Goal: Task Accomplishment & Management: Complete application form

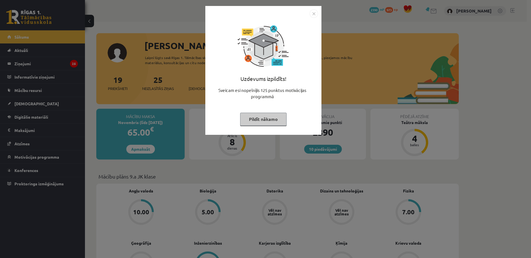
click at [315, 12] on img "Close" at bounding box center [314, 13] width 9 height 9
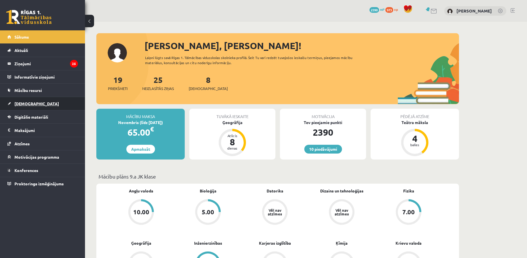
click at [40, 105] on link "[DEMOGRAPHIC_DATA]" at bounding box center [42, 103] width 71 height 13
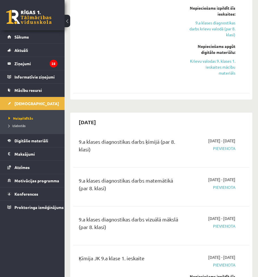
scroll to position [708, 0]
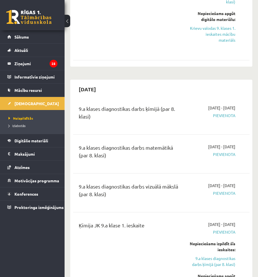
drag, startPoint x: 175, startPoint y: 156, endPoint x: 97, endPoint y: 173, distance: 78.9
click at [128, 155] on div "9.a klases diagnostikas darbs matemātikā (par 8. klasi)" at bounding box center [130, 153] width 102 height 18
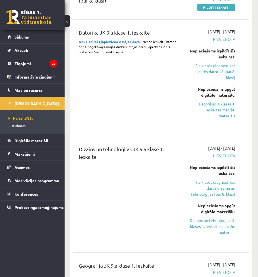
scroll to position [255, 0]
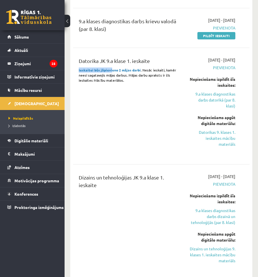
drag, startPoint x: 111, startPoint y: 70, endPoint x: 147, endPoint y: 67, distance: 36.1
click at [147, 67] on div "Datorika JK 9.a klase 1. ieskaite Ieskaitei būs jāpievieno 2 mājas darbi . Nesā…" at bounding box center [130, 106] width 110 height 98
click at [148, 86] on div "Datorika JK 9.a klase 1. ieskaite Ieskaitei būs jāpievieno 2 mājas darbi . Nesā…" at bounding box center [130, 106] width 110 height 98
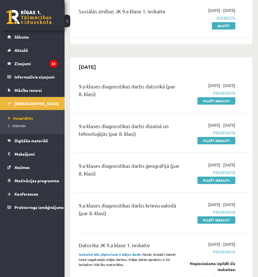
scroll to position [57, 0]
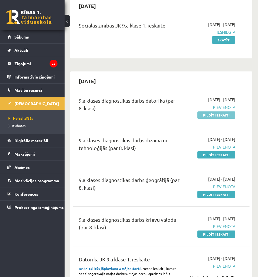
click at [210, 113] on link "Pildīt ieskaiti" at bounding box center [217, 114] width 38 height 7
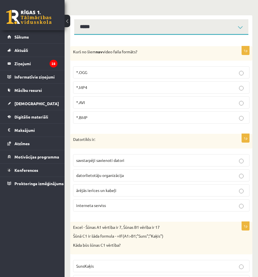
scroll to position [85, 0]
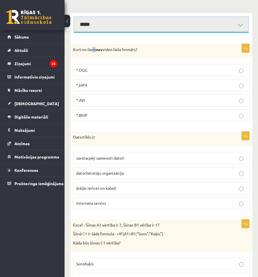
click at [174, 24] on select "**********" at bounding box center [161, 25] width 174 height 16
click at [74, 17] on select "**********" at bounding box center [161, 25] width 174 height 16
click at [125, 28] on select "**********" at bounding box center [161, 25] width 174 height 16
click at [74, 17] on select "**********" at bounding box center [161, 25] width 174 height 16
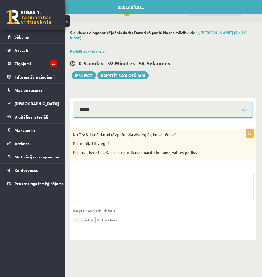
click at [126, 110] on select "**********" at bounding box center [163, 110] width 179 height 16
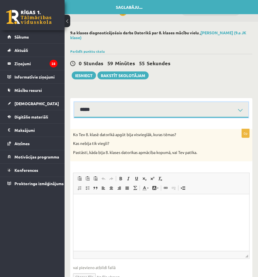
drag, startPoint x: 118, startPoint y: 118, endPoint x: 119, endPoint y: 114, distance: 4.2
click at [118, 118] on select "**********" at bounding box center [161, 110] width 174 height 16
click at [116, 111] on select "**********" at bounding box center [161, 110] width 174 height 16
select select "**********"
click at [74, 102] on select "**********" at bounding box center [161, 110] width 174 height 16
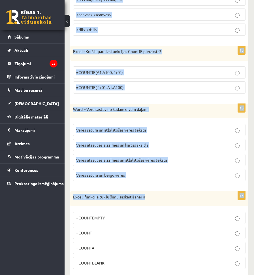
scroll to position [2594, 0]
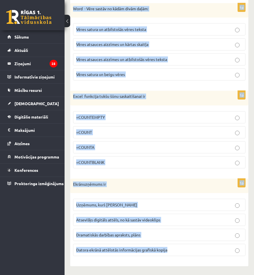
drag, startPoint x: 73, startPoint y: 131, endPoint x: 188, endPoint y: 271, distance: 181.1
copy form "Kurš no šiem nav video faila formāts? *.OGG *.MP4 *.AVI *.BMP 1p Datortīkls ir:…"
click at [113, 106] on div "1p Excel funkcija tukšu šūnu saskaitīšanai ir =COUNTEMPTY =COUNT =COUNTA =COUNT…" at bounding box center [159, 132] width 178 height 82
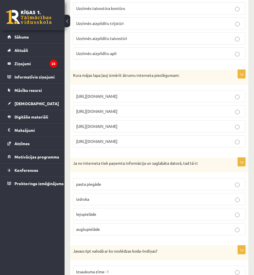
scroll to position [0, 0]
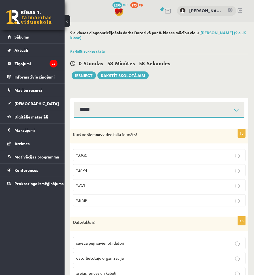
click at [105, 201] on p "*.BMP" at bounding box center [159, 200] width 166 height 6
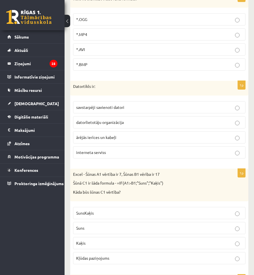
scroll to position [142, 0]
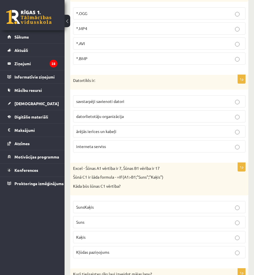
click at [111, 102] on span "savstarpēji savienoti datori" at bounding box center [100, 101] width 48 height 5
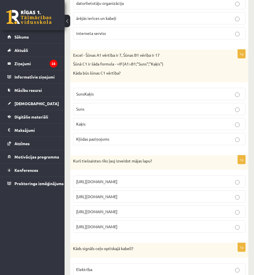
scroll to position [255, 0]
click at [97, 125] on p "Kaķis" at bounding box center [159, 124] width 166 height 6
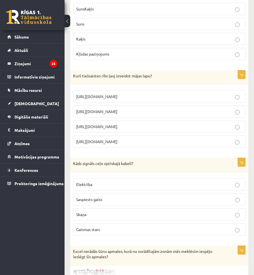
scroll to position [340, 0]
click at [95, 124] on p "https://www.mozello.lv" at bounding box center [159, 126] width 166 height 6
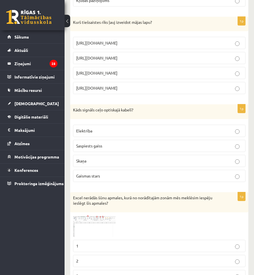
scroll to position [397, 0]
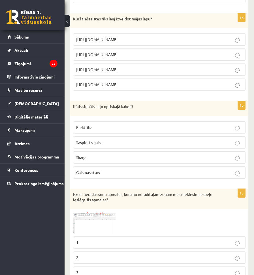
click at [99, 173] on span "Gaismas stars" at bounding box center [88, 172] width 24 height 5
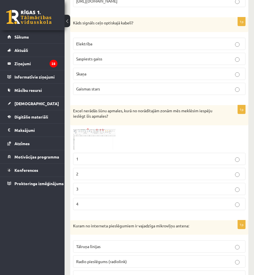
scroll to position [482, 0]
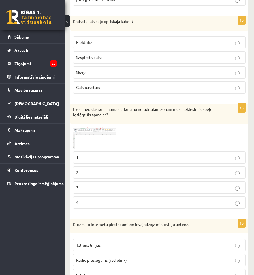
click at [113, 173] on p "2" at bounding box center [159, 172] width 166 height 6
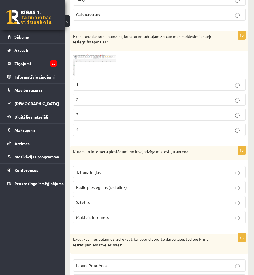
scroll to position [567, 0]
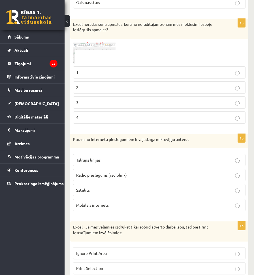
click at [117, 173] on span "Radio pieslēgums (radiolink)" at bounding box center [101, 174] width 51 height 5
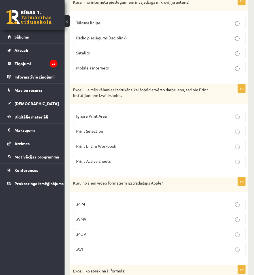
scroll to position [708, 0]
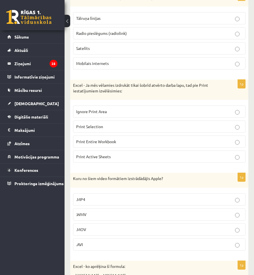
click at [99, 155] on span "Print Active Sheets" at bounding box center [93, 156] width 35 height 5
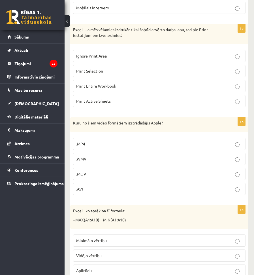
scroll to position [793, 0]
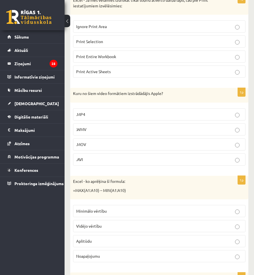
click at [99, 143] on p ".MOV" at bounding box center [159, 144] width 166 height 6
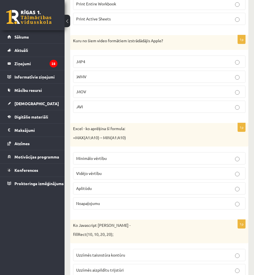
scroll to position [907, 0]
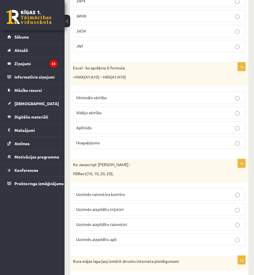
click at [97, 128] on p "Aplitūdu" at bounding box center [159, 128] width 166 height 6
drag, startPoint x: 110, startPoint y: 77, endPoint x: 72, endPoint y: 77, distance: 38.5
click at [72, 77] on div "Excel - ko aprēķina šī formula: =MAX(A1:A10) – MIN(A1:A10)" at bounding box center [159, 74] width 178 height 24
click at [151, 78] on p "=MAX(A1:A10) – MIN(A1:A10)" at bounding box center [145, 77] width 144 height 6
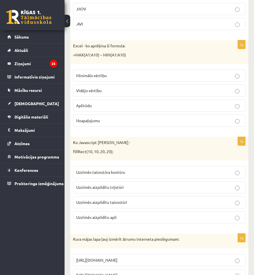
scroll to position [963, 0]
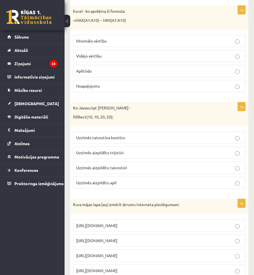
click at [119, 156] on label "Uzzīmēs aizpildītu trijstūri" at bounding box center [159, 152] width 173 height 12
click at [130, 167] on p "Uzzīmēs aizpildītu taisnstūri" at bounding box center [159, 168] width 166 height 6
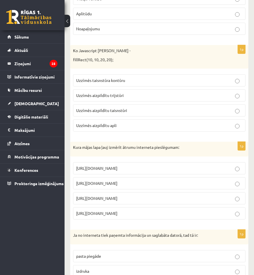
scroll to position [1048, 0]
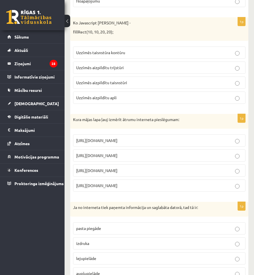
drag, startPoint x: 133, startPoint y: 186, endPoint x: 73, endPoint y: 186, distance: 60.1
click at [73, 186] on label "https://maxinternetspeed.com" at bounding box center [159, 185] width 173 height 12
copy span "https://maxinternetspeed.com"
click at [203, 152] on label "https://www.speedtest.net" at bounding box center [159, 155] width 173 height 12
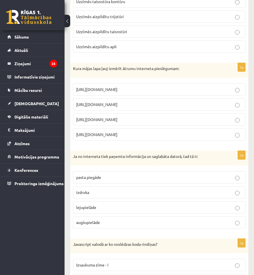
scroll to position [1105, 0]
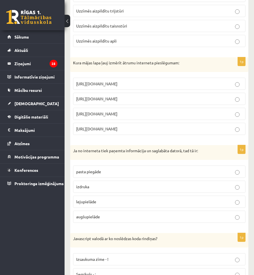
click at [117, 204] on p "lejupielāde" at bounding box center [159, 202] width 166 height 6
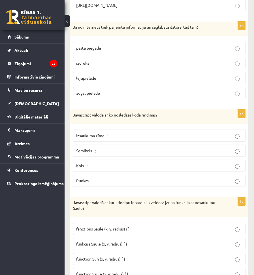
scroll to position [1247, 0]
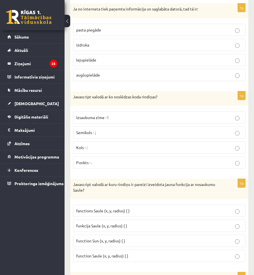
click at [92, 128] on label "Semikols - ;" at bounding box center [159, 132] width 173 height 12
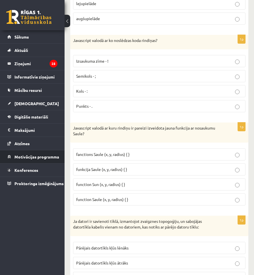
scroll to position [1303, 0]
click at [135, 186] on p "function Sun (x, y, radius) { }" at bounding box center [159, 184] width 166 height 6
click at [105, 172] on p "funkcija Saule (x, y, radius) { }" at bounding box center [159, 169] width 166 height 6
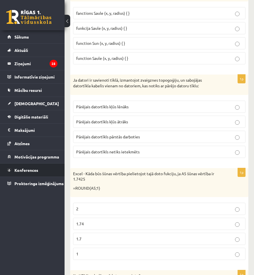
scroll to position [1445, 0]
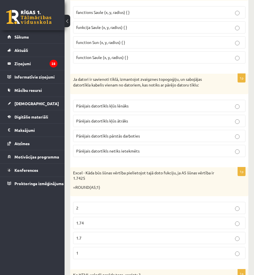
click at [139, 152] on span "Pārējais datortīkls netiks ietekmēts" at bounding box center [107, 150] width 63 height 5
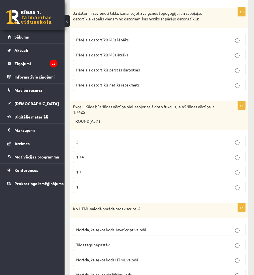
scroll to position [1530, 0]
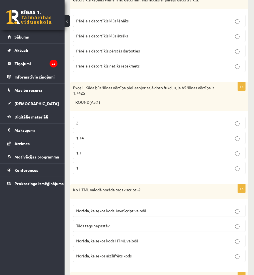
click at [98, 155] on p "1.7" at bounding box center [159, 153] width 166 height 6
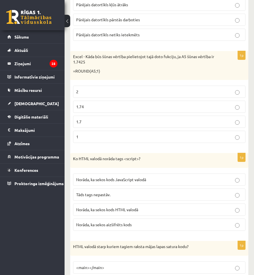
scroll to position [1587, 0]
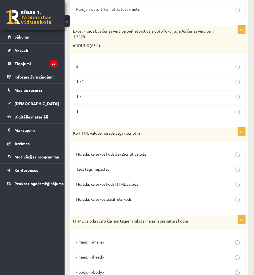
click at [138, 150] on label "Norāda, ka sekos kods JavaScript valodā" at bounding box center [159, 154] width 173 height 12
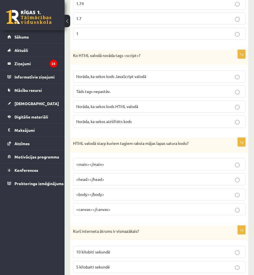
scroll to position [1672, 0]
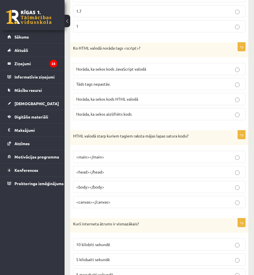
click at [110, 188] on p "<body></body>" at bounding box center [159, 187] width 166 height 6
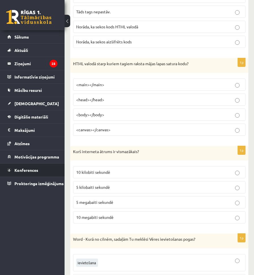
scroll to position [1757, 0]
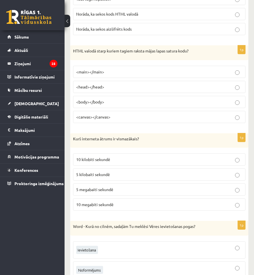
click at [110, 179] on label "5 kilobaiti sekundē" at bounding box center [159, 174] width 173 height 12
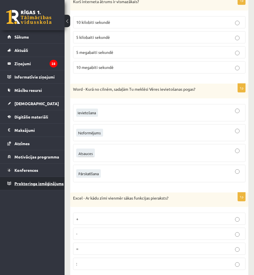
scroll to position [1899, 0]
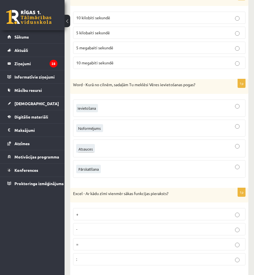
click at [101, 149] on div at bounding box center [159, 149] width 166 height 12
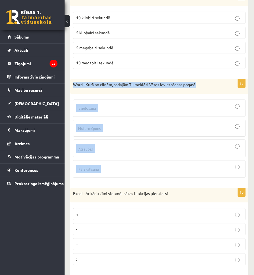
drag, startPoint x: 72, startPoint y: 85, endPoint x: 169, endPoint y: 136, distance: 109.9
click at [144, 169] on div "1p Word - Kurā no cilnēm, sadaļām Tu meklēsi Vēres ievietošanas pogas?" at bounding box center [159, 130] width 178 height 103
click at [211, 86] on p "Word - Kurā no cilnēm, sadaļām Tu meklēsi Vēres ievietošanas pogas?" at bounding box center [145, 85] width 144 height 6
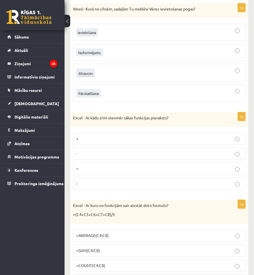
scroll to position [1984, 0]
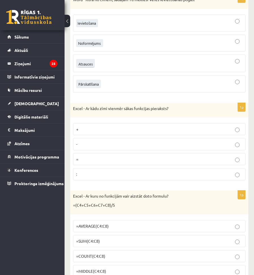
click at [105, 165] on label "=" at bounding box center [159, 159] width 173 height 12
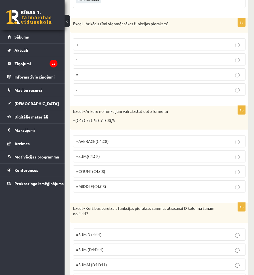
scroll to position [2069, 0]
click at [97, 144] on p "=AVERAGE(C4:C8)" at bounding box center [159, 141] width 166 height 6
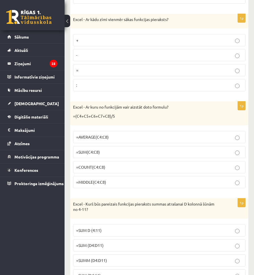
scroll to position [2125, 0]
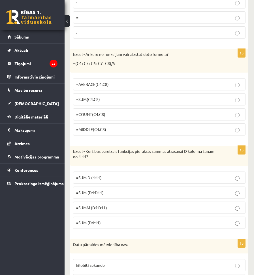
click at [116, 194] on p "=SUM (D4:D11)" at bounding box center [159, 193] width 166 height 6
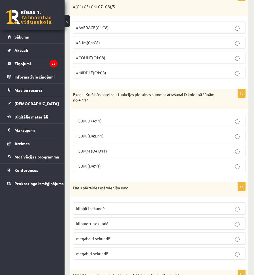
scroll to position [2210, 0]
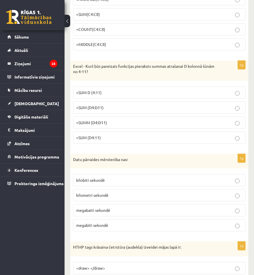
click at [108, 193] on span "kilometri sekundē" at bounding box center [92, 194] width 32 height 5
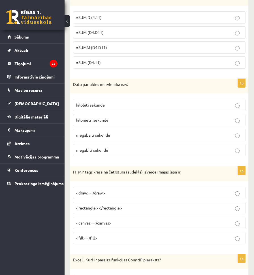
scroll to position [2295, 0]
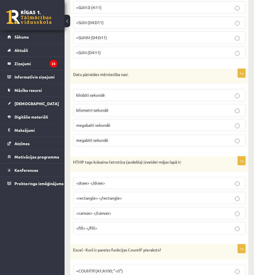
click at [120, 213] on p "<canvas> </canvas>" at bounding box center [159, 213] width 166 height 6
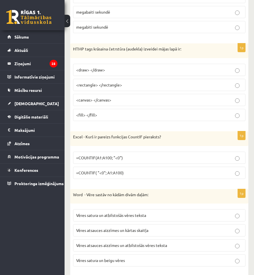
scroll to position [2409, 0]
click at [120, 157] on span "=COUNTIF(A1:A100; "<0")" at bounding box center [99, 157] width 47 height 5
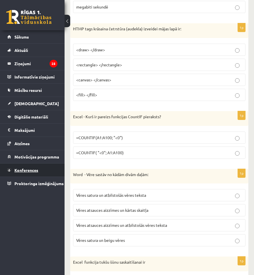
scroll to position [2437, 0]
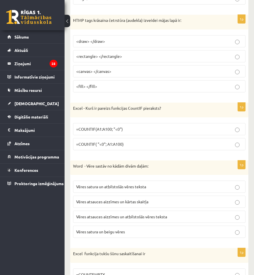
click at [117, 202] on span "Vēres atsauces aizzīmes un kārtas skaitļa" at bounding box center [112, 201] width 72 height 5
click at [131, 214] on p "Vēres atsauces aizzīmes un atbilstošās vēres teksta" at bounding box center [159, 217] width 166 height 6
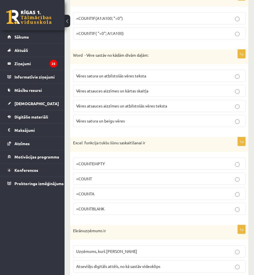
scroll to position [2550, 0]
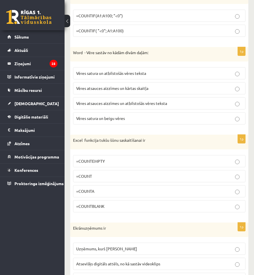
click at [120, 205] on p "=COUNTBLANK" at bounding box center [159, 206] width 166 height 6
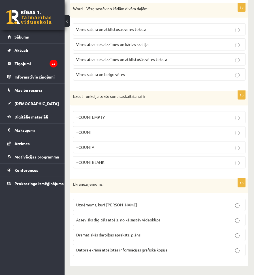
click at [132, 253] on label "Datora ekrānā attēlotās informācijas grafiskā kopija" at bounding box center [159, 250] width 173 height 12
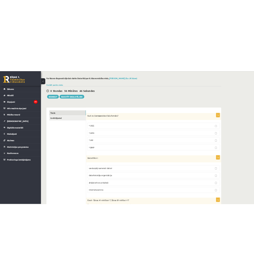
scroll to position [0, 0]
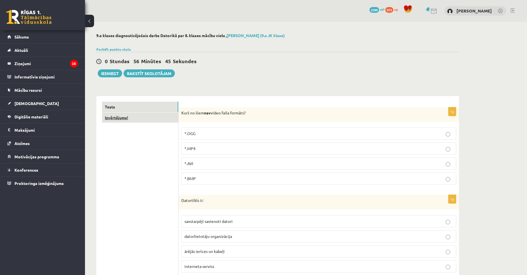
click at [157, 120] on link "Izvērtējums!" at bounding box center [140, 117] width 76 height 10
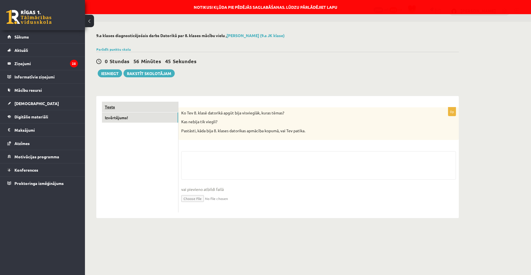
click at [162, 105] on link "Tests" at bounding box center [140, 107] width 76 height 10
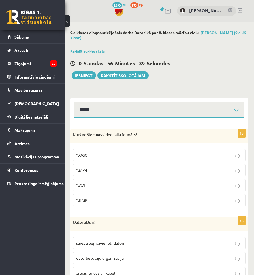
click at [128, 209] on div "1p Kurš no šiem nav video faila formāts? *.OGG *.MP4 *.AVI *.BMP" at bounding box center [159, 170] width 178 height 82
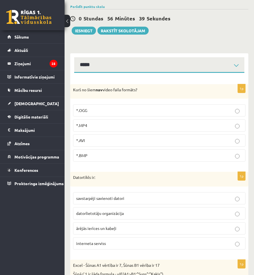
scroll to position [85, 0]
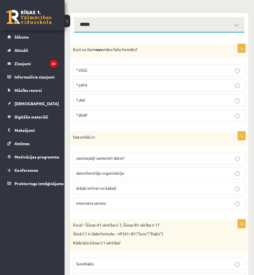
click at [160, 121] on label "*.BMP" at bounding box center [159, 115] width 173 height 12
click at [124, 160] on span "savstarpēji savienoti datori" at bounding box center [100, 157] width 48 height 5
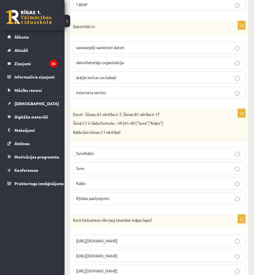
scroll to position [198, 0]
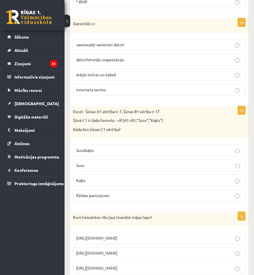
click at [103, 179] on p "Kaķis" at bounding box center [159, 180] width 166 height 6
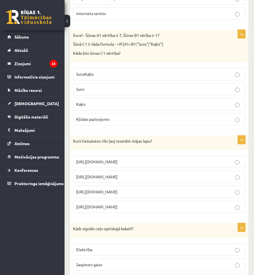
scroll to position [283, 0]
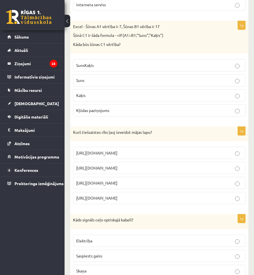
click at [102, 182] on span "https://www.mozello.lv" at bounding box center [96, 182] width 41 height 5
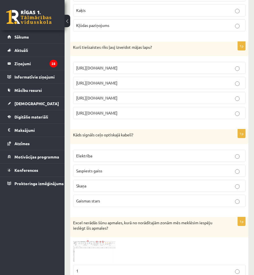
click at [121, 198] on p "Gaismas stars" at bounding box center [159, 201] width 166 height 6
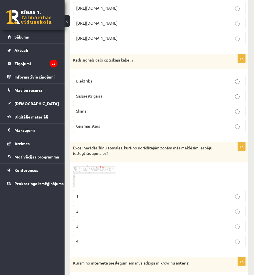
scroll to position [453, 0]
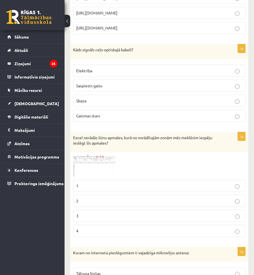
click at [116, 202] on p "2" at bounding box center [159, 201] width 166 height 6
click at [109, 164] on img at bounding box center [94, 166] width 43 height 22
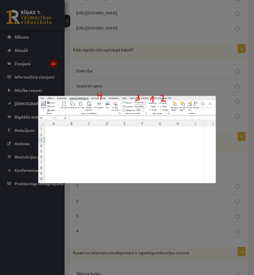
click at [143, 78] on div at bounding box center [127, 137] width 254 height 275
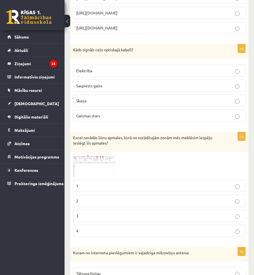
click at [105, 162] on img at bounding box center [94, 166] width 43 height 22
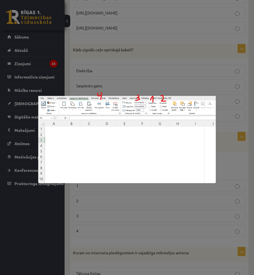
click at [119, 86] on div at bounding box center [127, 137] width 254 height 275
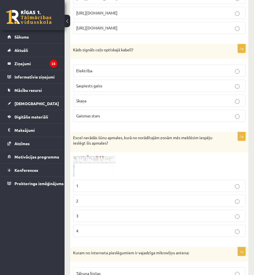
click at [84, 168] on img at bounding box center [94, 166] width 43 height 22
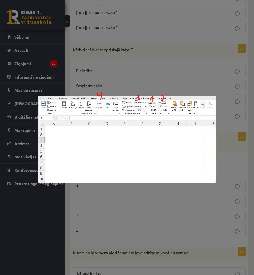
click at [141, 74] on div at bounding box center [127, 137] width 254 height 275
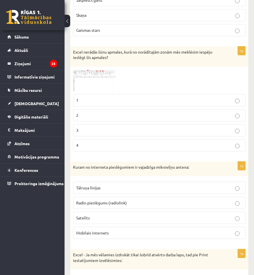
scroll to position [567, 0]
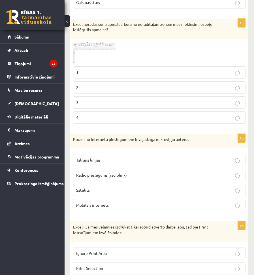
click at [122, 174] on span "Radio pieslēgums (radiolink)" at bounding box center [101, 174] width 51 height 5
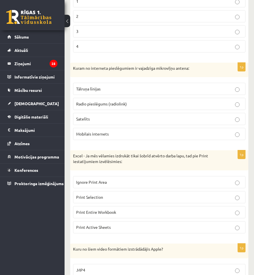
scroll to position [652, 0]
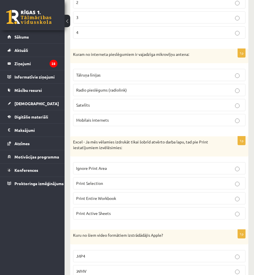
click at [119, 214] on p "Print Active Sheets" at bounding box center [159, 213] width 166 height 6
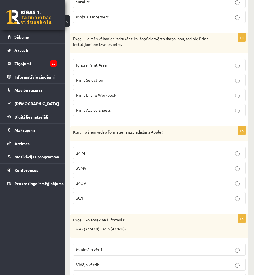
scroll to position [765, 0]
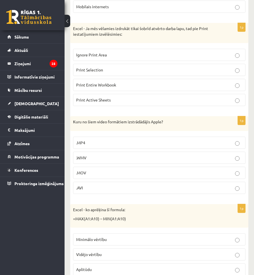
click at [89, 169] on label ".MOV" at bounding box center [159, 173] width 173 height 12
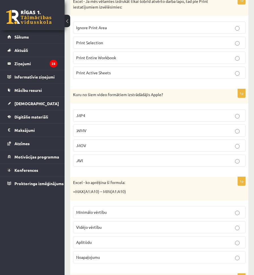
scroll to position [822, 0]
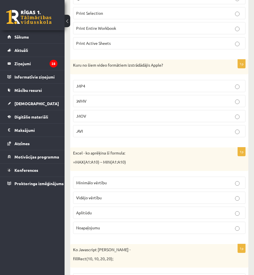
click at [120, 213] on p "Aplitūdu" at bounding box center [159, 213] width 166 height 6
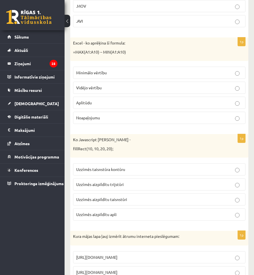
scroll to position [935, 0]
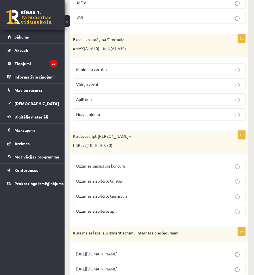
click at [123, 199] on p "Uzzīmēs aizpildītu taisnstūri" at bounding box center [159, 196] width 166 height 6
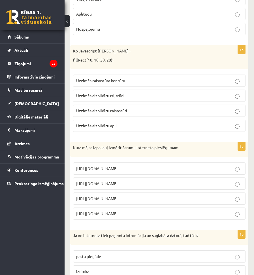
scroll to position [1048, 0]
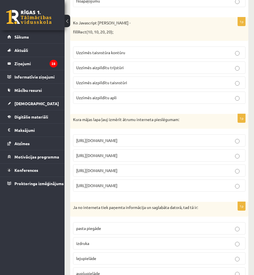
click at [128, 153] on p "https://www.speedtest.net" at bounding box center [159, 155] width 166 height 6
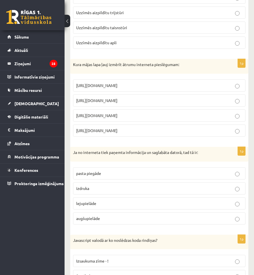
scroll to position [1105, 0]
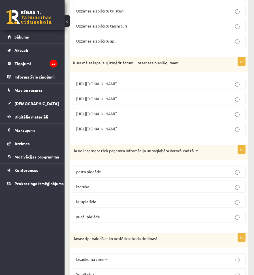
drag, startPoint x: 137, startPoint y: 178, endPoint x: 107, endPoint y: 158, distance: 35.0
click at [107, 158] on div "Ja no interneta tiek paņemta informācija un saglabāta datorā, tad tā ir:" at bounding box center [159, 152] width 178 height 15
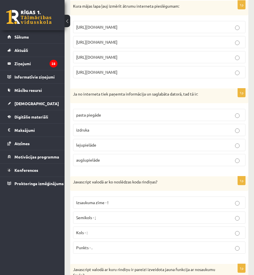
click at [118, 147] on p "lejupielāde" at bounding box center [159, 145] width 166 height 6
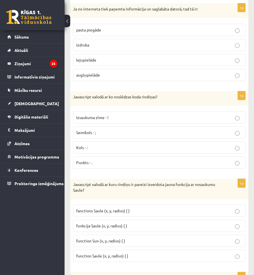
scroll to position [1275, 0]
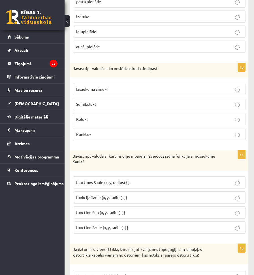
click at [105, 107] on p "Semikols - ;" at bounding box center [159, 104] width 166 height 6
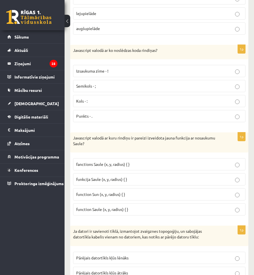
scroll to position [1303, 0]
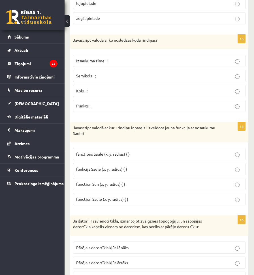
click at [123, 170] on span "funkcija Saule (x, y, radius) { }" at bounding box center [101, 168] width 51 height 5
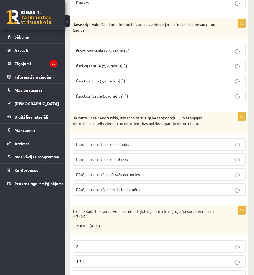
scroll to position [1417, 0]
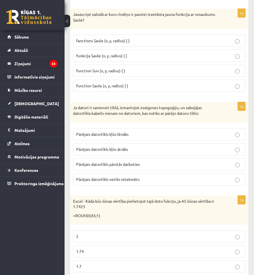
click at [150, 180] on p "Pārējais datortīkls netiks ietekmēts" at bounding box center [159, 179] width 166 height 6
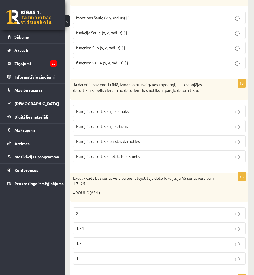
scroll to position [1502, 0]
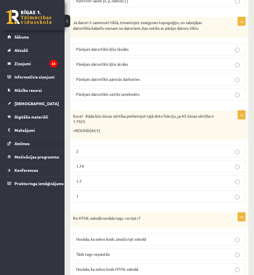
click at [112, 180] on p "1.7" at bounding box center [159, 181] width 166 height 6
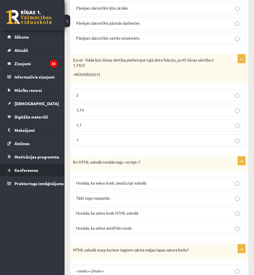
scroll to position [1558, 0]
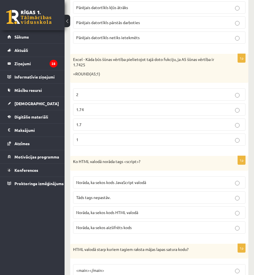
click at [135, 182] on span "Norāda, ka sekos kods JavaScript valodā" at bounding box center [111, 182] width 70 height 5
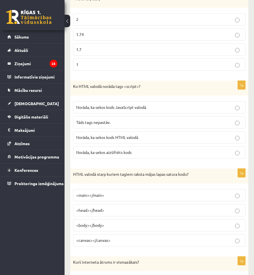
scroll to position [1643, 0]
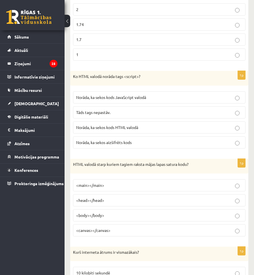
click at [118, 217] on p "<body></body>" at bounding box center [159, 215] width 166 height 6
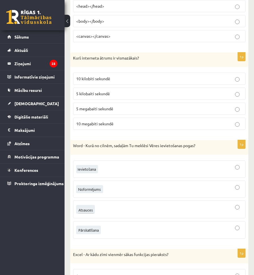
scroll to position [1870, 0]
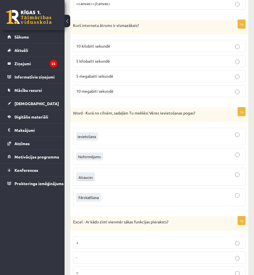
click at [109, 61] on span "5 kilobaiti sekundē" at bounding box center [93, 60] width 34 height 5
click at [104, 173] on div at bounding box center [159, 177] width 166 height 12
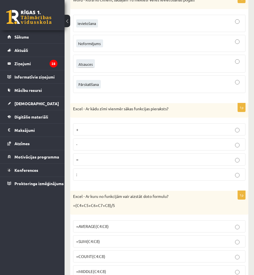
scroll to position [1984, 0]
click at [98, 160] on p "=" at bounding box center [159, 159] width 166 height 6
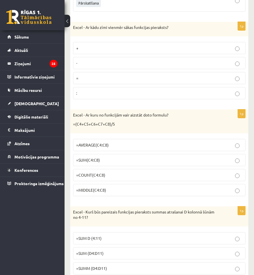
scroll to position [2069, 0]
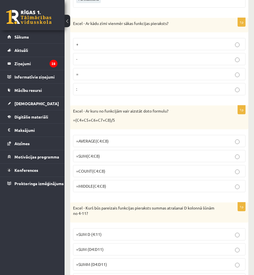
click at [113, 141] on p "=AVERAGE(C4:C8)" at bounding box center [159, 141] width 166 height 6
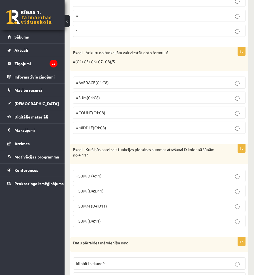
scroll to position [2154, 0]
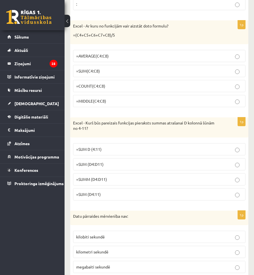
click at [109, 165] on p "=SUM (D4:D11)" at bounding box center [159, 164] width 166 height 6
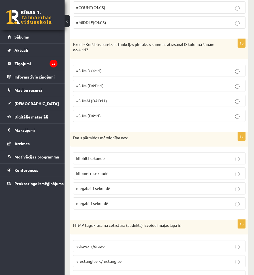
scroll to position [2239, 0]
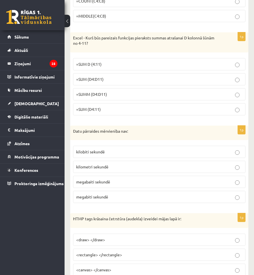
click at [115, 166] on p "kilometri sekundē" at bounding box center [159, 167] width 166 height 6
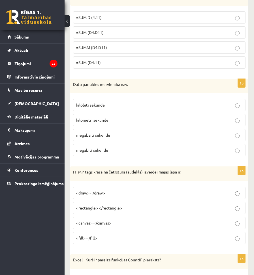
scroll to position [2295, 0]
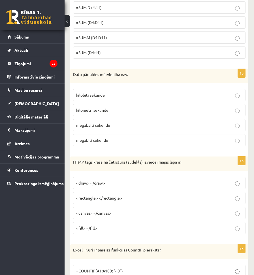
click at [116, 213] on p "<canvas> </canvas>" at bounding box center [159, 213] width 166 height 6
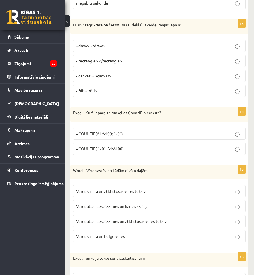
scroll to position [2465, 0]
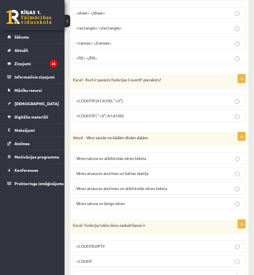
click at [129, 114] on p "=COUNTIF( "<0"; A1:A100)" at bounding box center [159, 116] width 166 height 6
click at [142, 100] on p "=COUNTIF(A1:A100; "<0")" at bounding box center [159, 101] width 166 height 6
click at [125, 172] on span "Vēres atsauces aizzīmes un kārtas skaitļa" at bounding box center [112, 173] width 72 height 5
click at [139, 190] on span "Vēres atsauces aizzīmes un atbilstošās vēres teksta" at bounding box center [121, 188] width 91 height 5
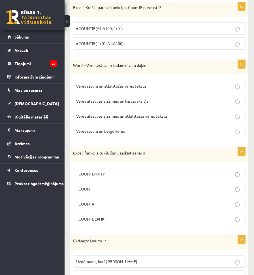
scroll to position [2550, 0]
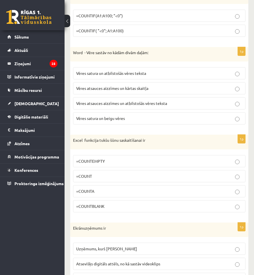
click at [120, 206] on p "=COUNTBLANK" at bounding box center [159, 206] width 166 height 6
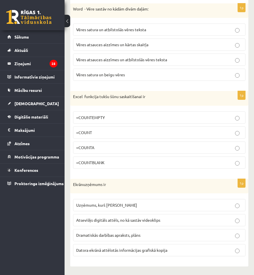
scroll to position [2594, 0]
click at [137, 248] on span "Datora ekrānā attēlotās informācijas grafiskā kopija" at bounding box center [121, 249] width 91 height 5
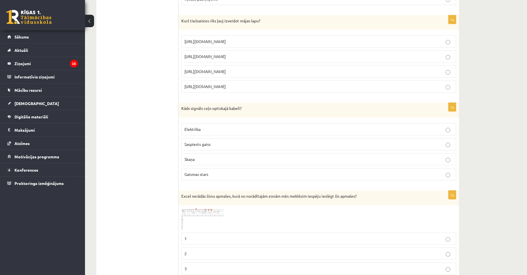
scroll to position [0, 0]
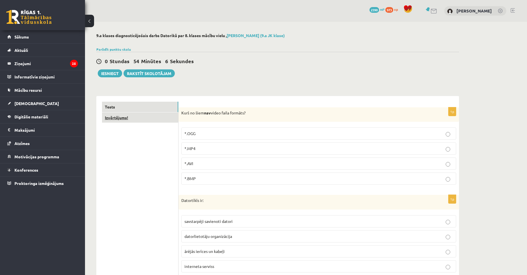
click at [128, 121] on link "Izvērtējums!" at bounding box center [140, 117] width 76 height 10
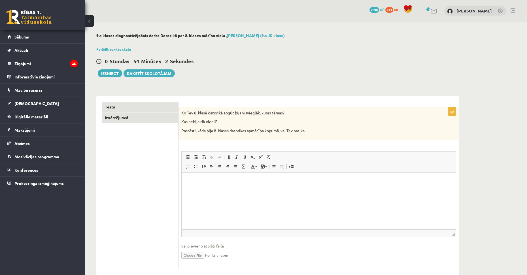
click at [150, 105] on link "Tests" at bounding box center [140, 107] width 76 height 10
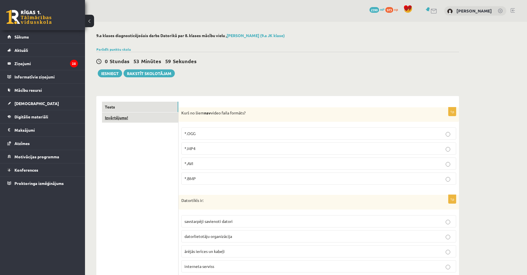
click at [146, 122] on link "Izvērtējums!" at bounding box center [140, 117] width 76 height 10
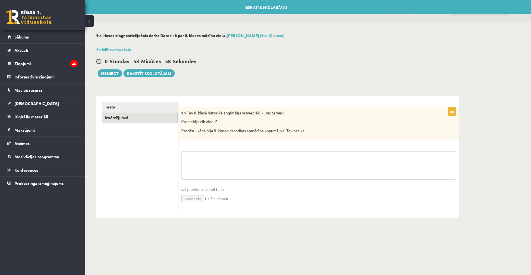
click at [228, 168] on textarea at bounding box center [318, 165] width 275 height 28
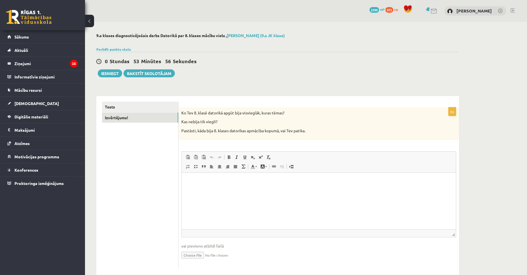
click at [230, 185] on html at bounding box center [319, 181] width 274 height 17
click at [209, 190] on p "**********" at bounding box center [318, 191] width 263 height 6
click at [207, 190] on p "**********" at bounding box center [318, 191] width 263 height 6
click at [208, 190] on p "**********" at bounding box center [318, 191] width 263 height 6
click at [238, 194] on html "**********" at bounding box center [319, 186] width 274 height 27
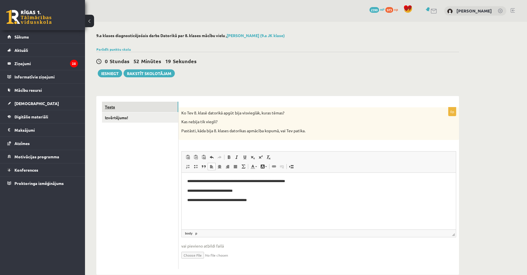
click at [156, 109] on link "Tests" at bounding box center [140, 107] width 76 height 10
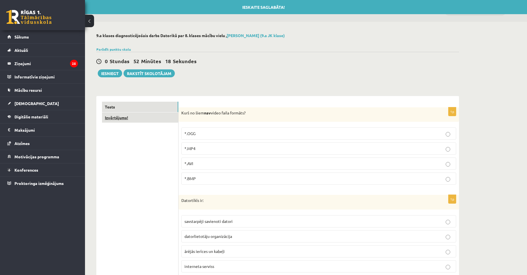
click at [156, 117] on link "Izvērtējums!" at bounding box center [140, 117] width 76 height 10
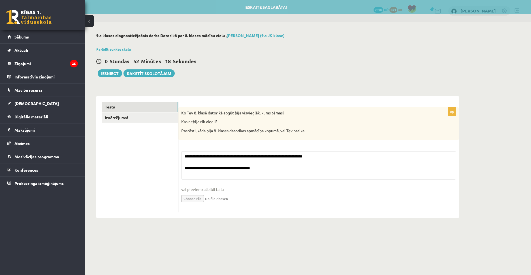
click at [162, 107] on link "Tests" at bounding box center [140, 107] width 76 height 10
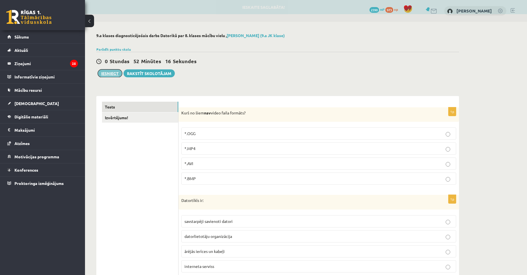
click at [113, 73] on button "Iesniegt" at bounding box center [110, 73] width 24 height 8
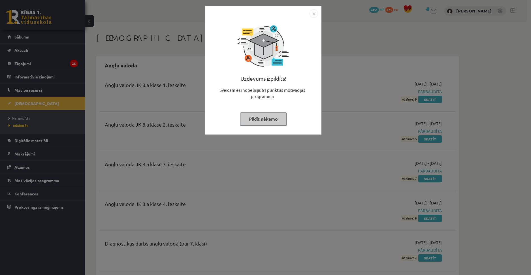
drag, startPoint x: 310, startPoint y: 18, endPoint x: 315, endPoint y: 15, distance: 5.3
click at [310, 17] on img "Close" at bounding box center [314, 13] width 9 height 9
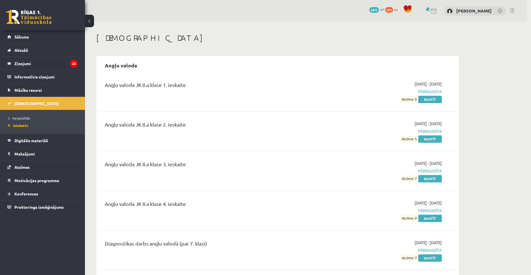
click at [315, 15] on body "0 Dāvanas 2451 mP 973 xp Ingvars Gailis Sākums Aktuāli Kā mācīties eSKOLĀ Konta…" at bounding box center [265, 137] width 531 height 275
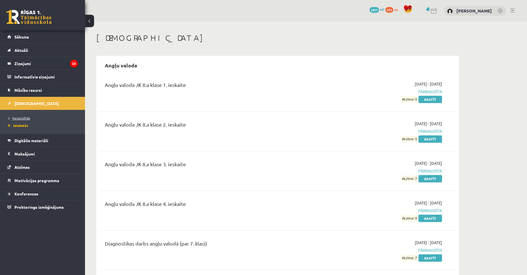
click at [29, 122] on li "Neizpildītās" at bounding box center [44, 117] width 71 height 7
click at [27, 120] on link "Neizpildītās" at bounding box center [44, 118] width 71 height 5
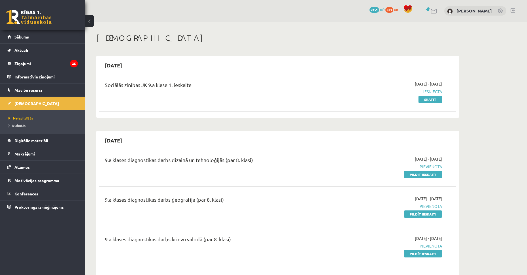
click at [424, 178] on div "9.a klases diagnostikas darbs dizainā un tehnoloģijās (par 8. klasi) 2025-10-01…" at bounding box center [277, 166] width 357 height 33
click at [427, 174] on link "Pildīt ieskaiti" at bounding box center [423, 174] width 38 height 7
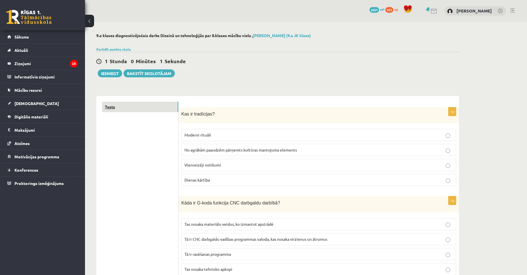
click at [146, 107] on link "Tests" at bounding box center [140, 107] width 76 height 10
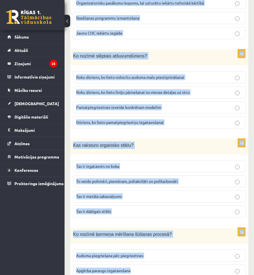
scroll to position [2539, 0]
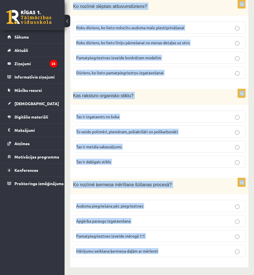
drag, startPoint x: 73, startPoint y: 135, endPoint x: 171, endPoint y: 250, distance: 151.2
copy form "Kas ir tradīcijas? Moderni rituāli No agrākām paaudzēm pārņemts kultūras mantoj…"
click at [192, 178] on div "Ko nozīmē ķermeņa mērīšana šūšanas procesā?" at bounding box center [159, 186] width 178 height 16
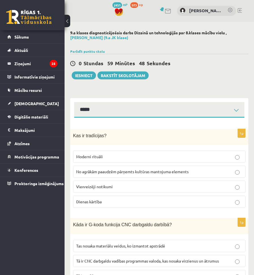
scroll to position [28, 0]
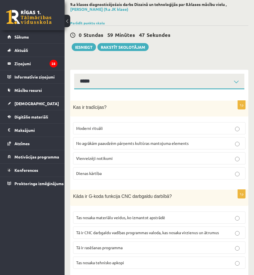
click at [132, 139] on label "No agrākām paaudzēm pārņemts kultūras mantojuma elements" at bounding box center [159, 143] width 173 height 12
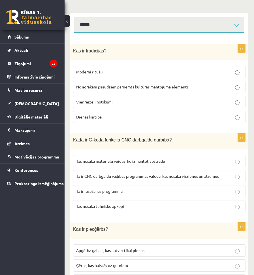
scroll to position [113, 0]
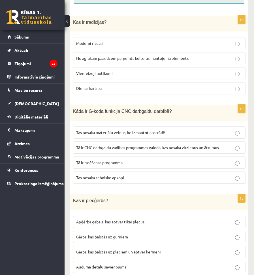
click at [133, 148] on span "Tā ir CNC darbgaldu vadības programmas valoda, kas nosaka virzienus un ātrumus" at bounding box center [147, 147] width 143 height 5
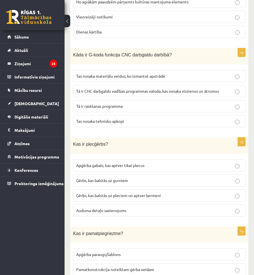
scroll to position [170, 0]
click at [142, 196] on span "Ģērbs, kas balstās uz pleciem un aptver ķermeni" at bounding box center [118, 194] width 85 height 5
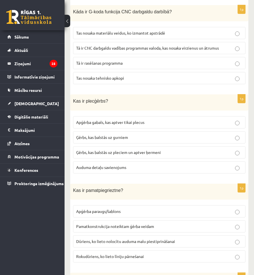
scroll to position [227, 0]
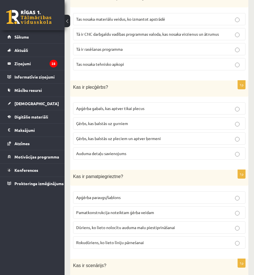
click at [136, 210] on span "Pamatkonstrukcija noteiktam ģērba veidam" at bounding box center [115, 212] width 78 height 5
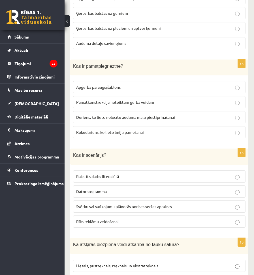
scroll to position [368, 0]
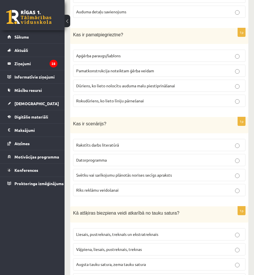
click at [103, 175] on span "Svētku vai sarīkojumu plānotās norises secīgs apraksts" at bounding box center [124, 174] width 96 height 5
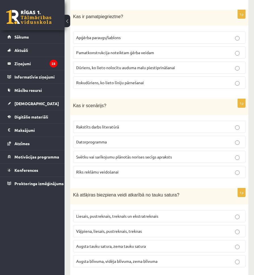
scroll to position [397, 0]
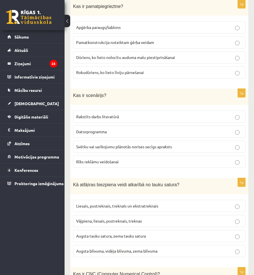
click at [120, 205] on span "Liesais, pustreknais, treknaIs un ekstratreknais" at bounding box center [117, 205] width 82 height 5
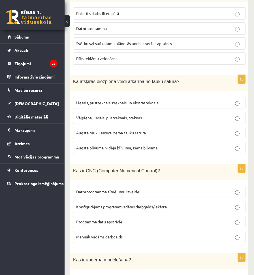
scroll to position [510, 0]
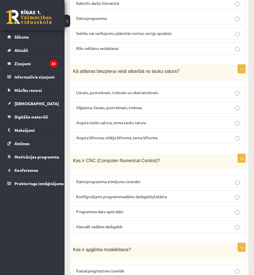
click at [118, 194] on span "Konfigurējams programmvadāms darbgalds/iekārta" at bounding box center [121, 196] width 91 height 5
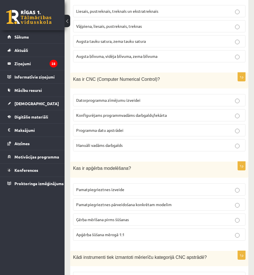
scroll to position [595, 0]
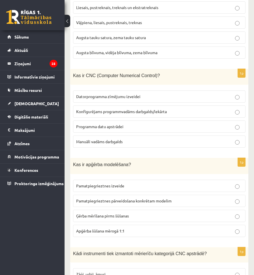
click at [121, 201] on p "Pamatpiegrieztnes pārveidošana konkrētam modelim" at bounding box center [159, 201] width 166 height 6
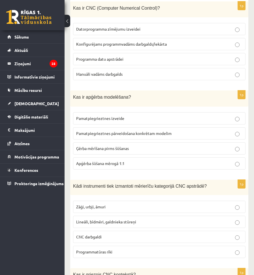
scroll to position [680, 0]
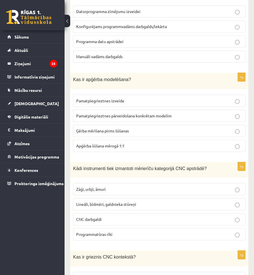
click at [122, 204] on span "Lineāli, bīdmēri, galdnieka stūreņi" at bounding box center [106, 203] width 60 height 5
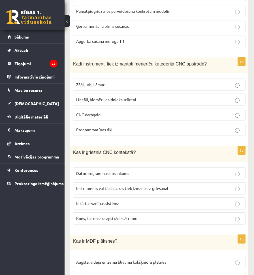
scroll to position [793, 0]
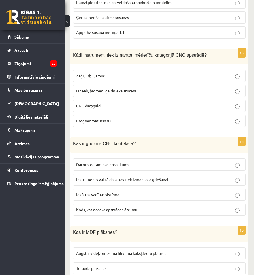
click at [126, 178] on span "Instruments vai tā daļa, kas tiek izmantota griešanai" at bounding box center [122, 179] width 92 height 5
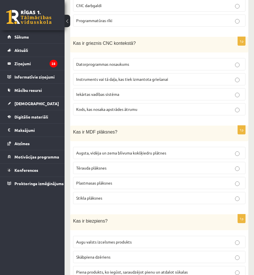
scroll to position [907, 0]
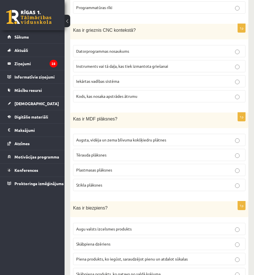
click at [105, 134] on label "Augsta, vidēja un zema blīvuma kokšķiedru plātnes" at bounding box center [159, 140] width 173 height 12
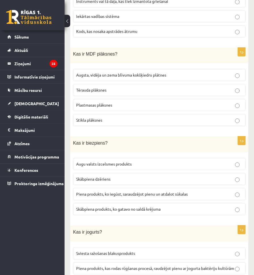
scroll to position [992, 0]
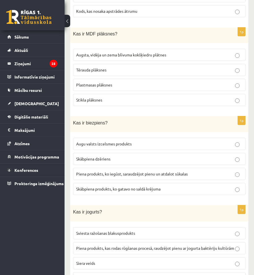
click at [113, 175] on p "Piena produkts, ko iegūst, saraudzējot pienu un atdalot sūkalas" at bounding box center [159, 174] width 166 height 6
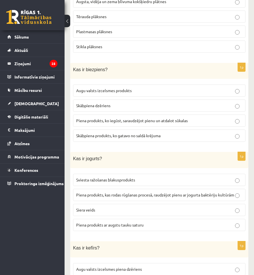
scroll to position [1048, 0]
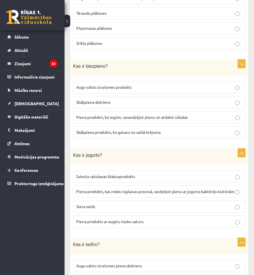
click at [125, 194] on p "Piena produkts, kas rodas rūgšanas procesā, raudzējot pienu ar jogurta baktērij…" at bounding box center [159, 191] width 166 height 6
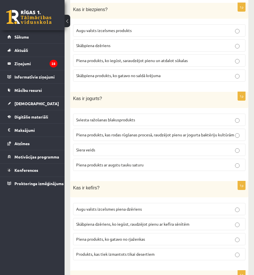
scroll to position [1133, 0]
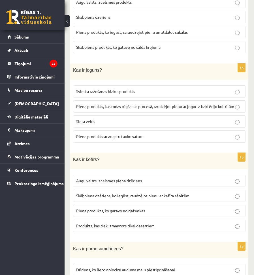
click at [111, 198] on span "Skābpiena dzēriens, ko iegūst, raudzējot pienu ar kefīra sēnītēm" at bounding box center [132, 195] width 113 height 5
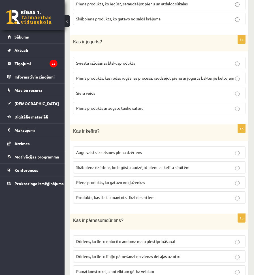
scroll to position [1190, 0]
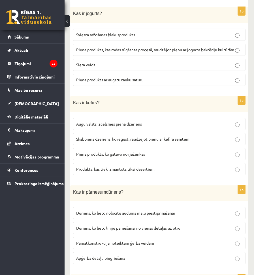
click at [114, 231] on p "Dūriens, ko lieto līniju pārnešanai no vienas detaļas uz otru" at bounding box center [159, 228] width 166 height 6
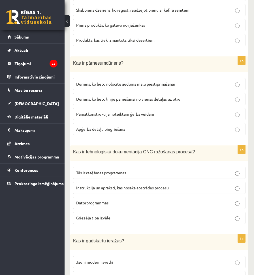
scroll to position [1332, 0]
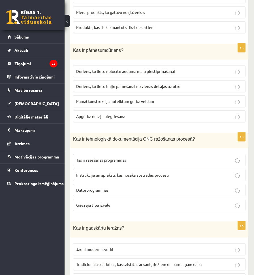
click at [114, 177] on span "Instrukcija un apraksti, kas nosaka apstrādes procesu" at bounding box center [122, 174] width 93 height 5
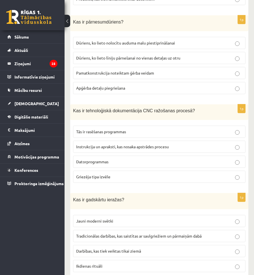
scroll to position [1388, 0]
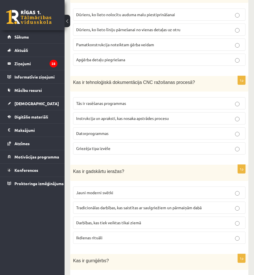
click at [123, 209] on span "Tradicionālas darbības, kas saistītas ar saulgriežiem un pārmaiņām dabā" at bounding box center [139, 207] width 126 height 5
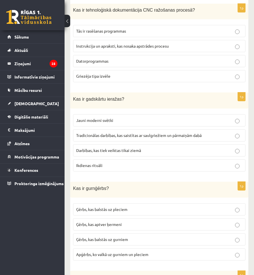
scroll to position [1473, 0]
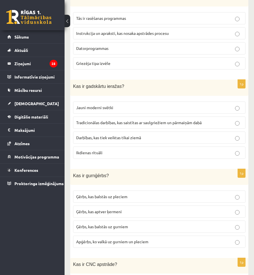
click at [131, 227] on p "Ģērbs, kas balstās uz gurniem" at bounding box center [159, 227] width 166 height 6
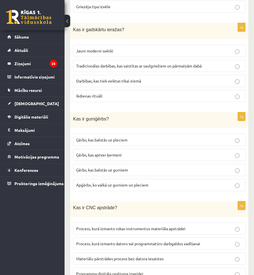
scroll to position [1558, 0]
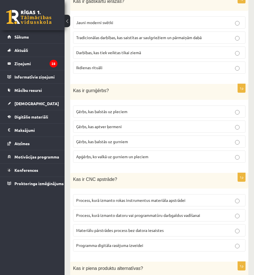
click at [137, 218] on p "Process, kurā izmanto datoru vai programmatūru darbgaldus vadīšanai" at bounding box center [159, 215] width 166 height 6
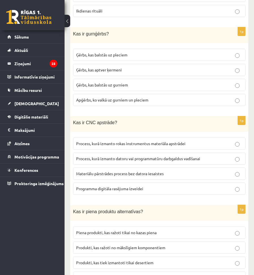
scroll to position [1643, 0]
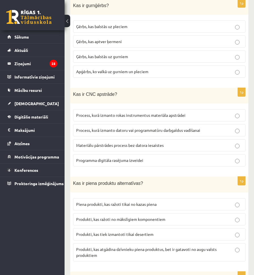
click at [111, 253] on span "Produkti, kas atgādina dzīvnieku piena produktus, bet ir gatavoti no augu valst…" at bounding box center [146, 252] width 141 height 11
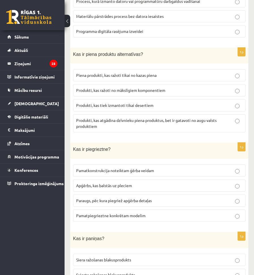
scroll to position [1785, 0]
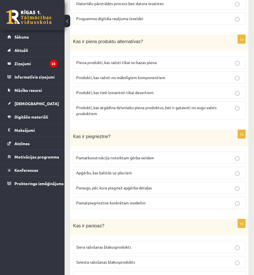
click at [110, 189] on span "Paraugs, pēc kura piegriež apģērba detaļas" at bounding box center [114, 187] width 76 height 5
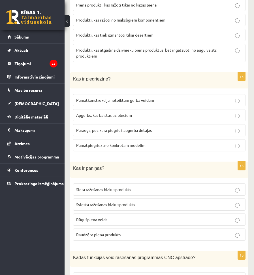
scroll to position [1870, 0]
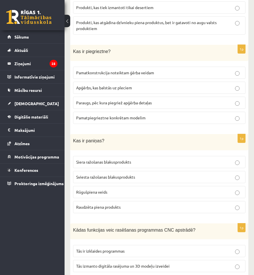
click at [108, 177] on span "Sviesta ražošanas blakusprodukts" at bounding box center [105, 176] width 59 height 5
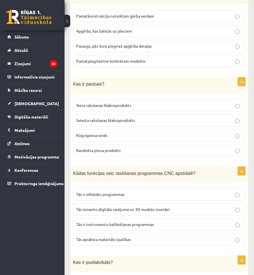
scroll to position [1955, 0]
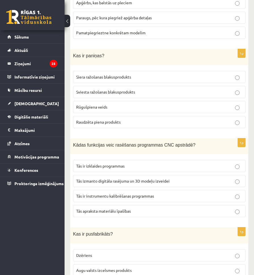
click at [114, 184] on p "Tās izmanto digitāla rasējuma un 3D modeļu izveidei" at bounding box center [159, 181] width 166 height 6
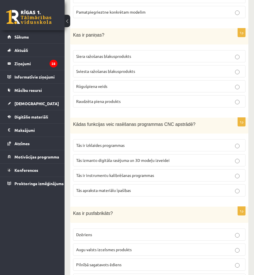
scroll to position [2012, 0]
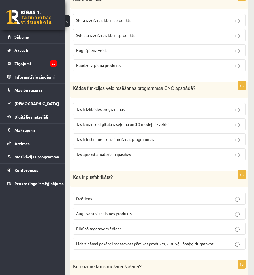
click at [131, 246] on span "Līdz zināmai pakāpei sagatavots pārtikas produkts, kuru vēl jāpabeidz gatavot" at bounding box center [144, 243] width 137 height 5
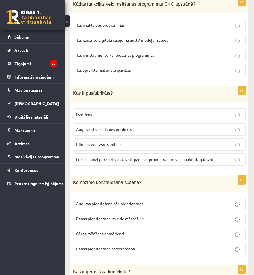
scroll to position [2097, 0]
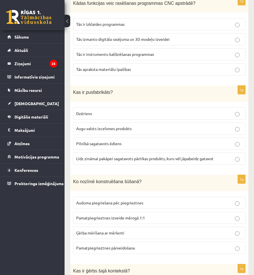
click at [122, 217] on span "Pamatpiegrieztnes izveide mērogā 1:1" at bounding box center [110, 217] width 69 height 5
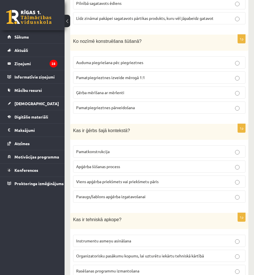
scroll to position [2239, 0]
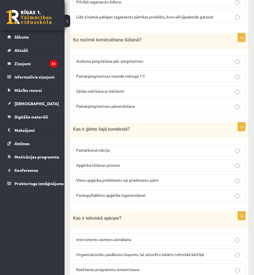
click at [93, 177] on label "Viens apģērba priekšmets vai priekšmetu pāris" at bounding box center [159, 180] width 173 height 12
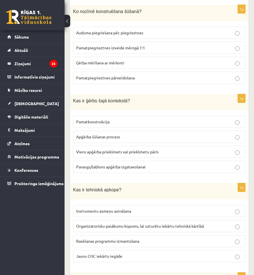
click at [103, 220] on label "Organizatorisku pasākumu kopums, lai uzturētu iekārtu tehniskā kārtībā" at bounding box center [159, 226] width 173 height 12
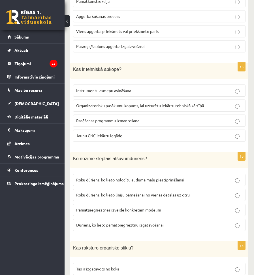
scroll to position [2409, 0]
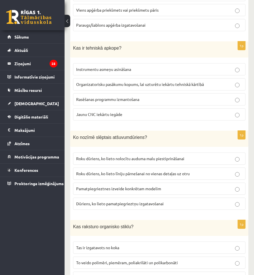
click at [99, 172] on span "Roku dūriens, ko lieto līniju pārnešanai no vienas detaļas uz otru" at bounding box center [133, 173] width 114 height 5
click at [100, 162] on label "Roku dūriens, ko lieto nolocītu auduma malu piestiprināšanai" at bounding box center [159, 158] width 173 height 12
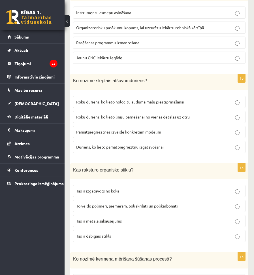
click at [95, 206] on span "To veido polimēri, piemēram, poliakrilāti un polikarbonāti" at bounding box center [127, 205] width 102 height 5
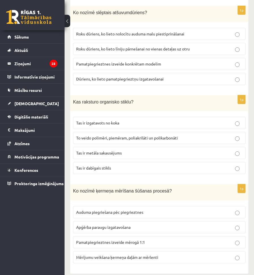
scroll to position [2539, 0]
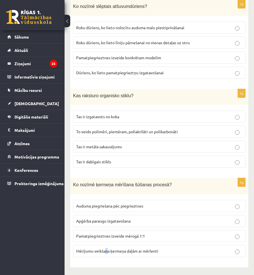
click at [106, 249] on span "Mērījumu veikšana ķermeņa daļām ar mērlenti" at bounding box center [117, 250] width 82 height 5
click at [241, 249] on p "Mērījumu veikšana ķermeņa daļām ar mērlenti" at bounding box center [159, 251] width 166 height 6
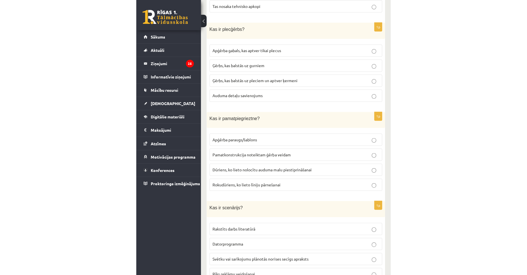
scroll to position [0, 0]
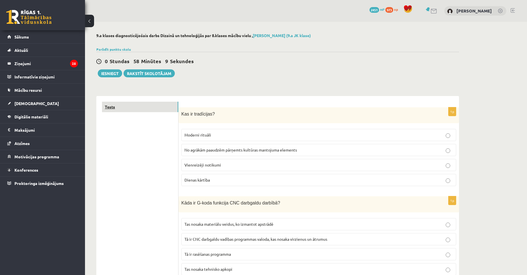
click at [136, 105] on link "Tests" at bounding box center [140, 107] width 76 height 10
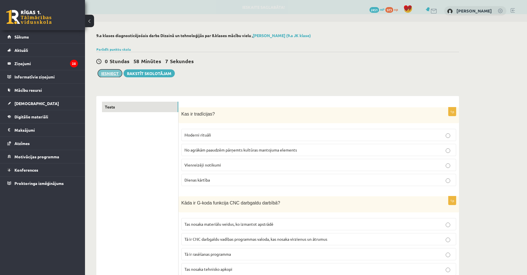
click at [111, 73] on button "Iesniegt" at bounding box center [110, 73] width 24 height 8
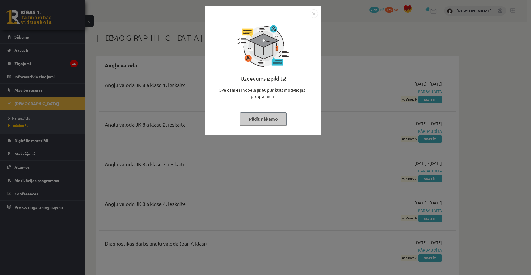
click at [275, 115] on button "Pildīt nākamo" at bounding box center [263, 118] width 46 height 13
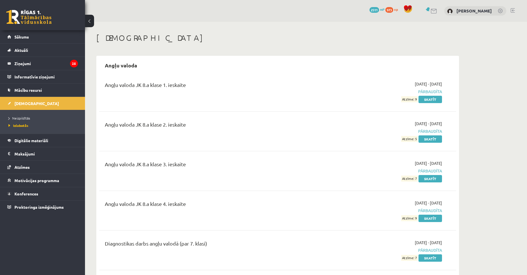
click at [19, 115] on li "Neizpildītās" at bounding box center [44, 117] width 71 height 7
click at [22, 120] on span "Neizpildītās" at bounding box center [21, 118] width 25 height 5
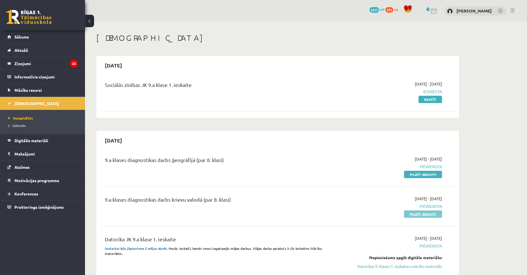
click at [405, 213] on link "Pildīt ieskaiti" at bounding box center [423, 214] width 38 height 7
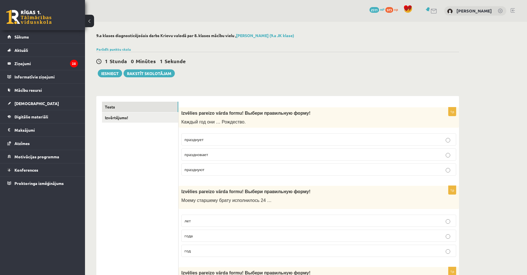
select select "**********"
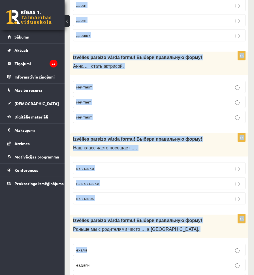
scroll to position [2144, 0]
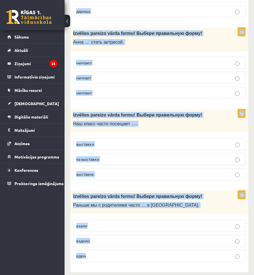
drag, startPoint x: 81, startPoint y: 139, endPoint x: 153, endPoint y: 247, distance: 130.1
copy form "Loremips dolorsi ametc adipi! Elitse doeiusmodt incid! Utlabo etd mag … Aliquae…"
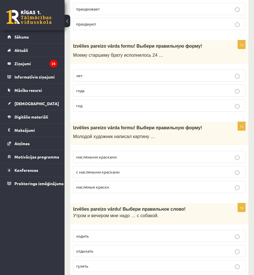
scroll to position [0, 0]
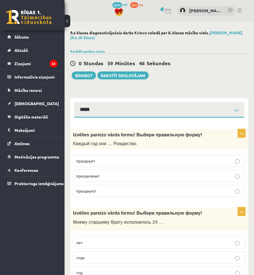
click at [119, 191] on p "празднуют" at bounding box center [159, 191] width 166 height 6
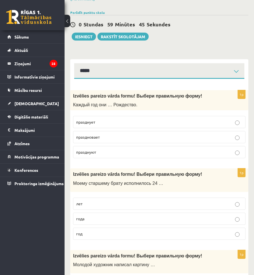
scroll to position [113, 0]
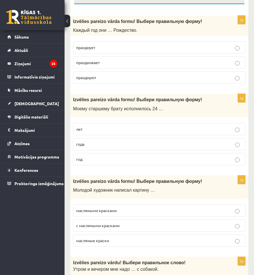
drag, startPoint x: 92, startPoint y: 136, endPoint x: 72, endPoint y: 163, distance: 34.5
click at [85, 142] on p "года" at bounding box center [159, 144] width 166 height 6
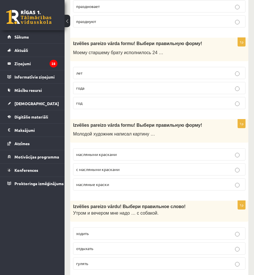
scroll to position [170, 0]
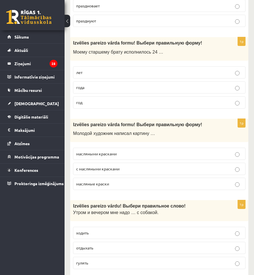
click at [118, 152] on p "масляными красками" at bounding box center [159, 154] width 166 height 6
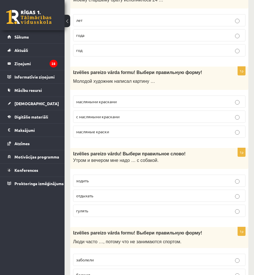
scroll to position [255, 0]
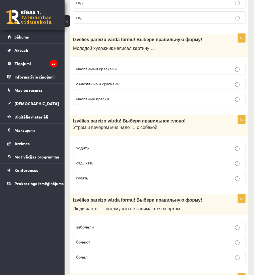
click at [86, 178] on span "гулять" at bounding box center [82, 177] width 12 height 5
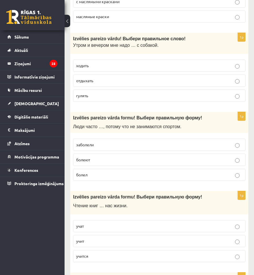
scroll to position [340, 0]
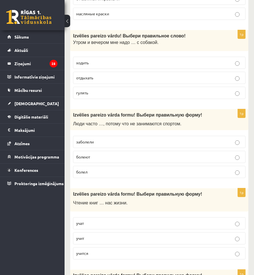
click at [102, 157] on p "болеют" at bounding box center [159, 157] width 166 height 6
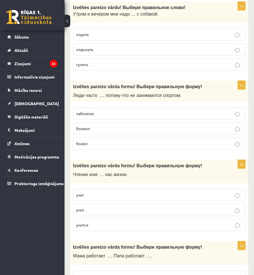
scroll to position [397, 0]
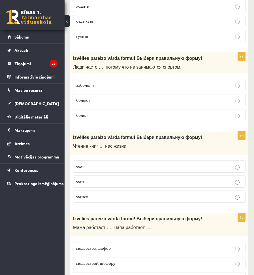
click at [99, 182] on p "учит" at bounding box center [159, 182] width 166 height 6
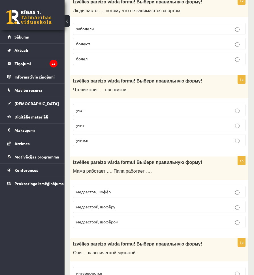
scroll to position [453, 0]
click at [128, 222] on p "медсестрой, шофёром" at bounding box center [159, 221] width 166 height 6
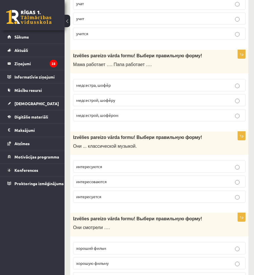
scroll to position [567, 0]
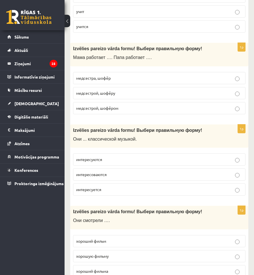
click at [121, 175] on p "интересоваются" at bounding box center [159, 174] width 166 height 6
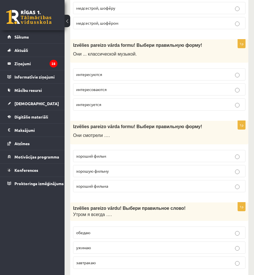
click at [143, 161] on label "хороший фильм" at bounding box center [159, 156] width 173 height 12
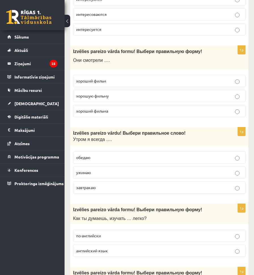
scroll to position [737, 0]
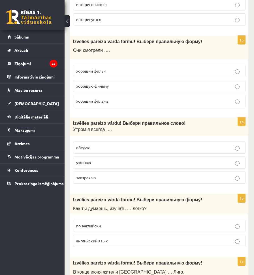
click at [107, 180] on p "завтракаю" at bounding box center [159, 178] width 166 height 6
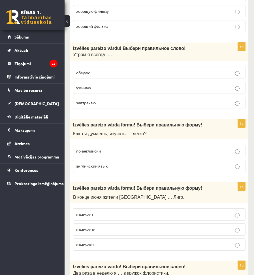
scroll to position [822, 0]
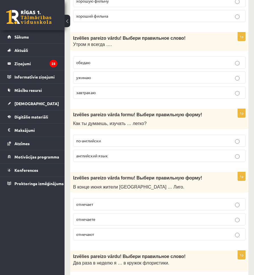
drag, startPoint x: 121, startPoint y: 153, endPoint x: 122, endPoint y: 157, distance: 3.7
click at [121, 154] on p "английский язык" at bounding box center [159, 156] width 166 height 6
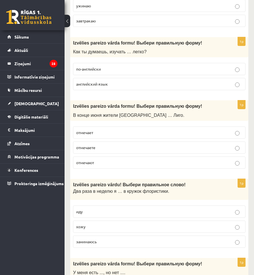
scroll to position [907, 0]
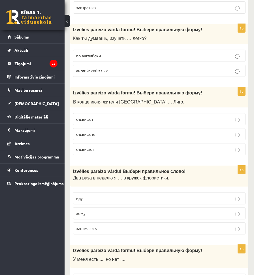
click at [111, 150] on p "отмечают" at bounding box center [159, 149] width 166 height 6
click at [47, 252] on div "0 Dāvanas 2511 mP 973 xp Ingvars Gailis Sākums Aktuāli Kā mācīties eSKOLĀ Konta…" at bounding box center [32, 137] width 65 height 275
click at [125, 215] on p "хожу" at bounding box center [159, 213] width 166 height 6
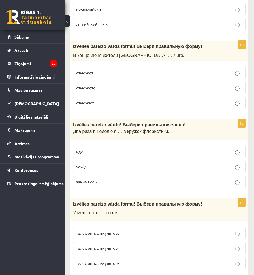
scroll to position [963, 0]
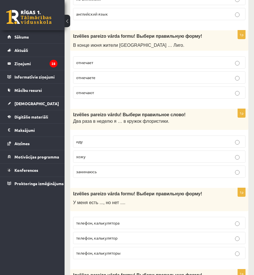
click at [135, 224] on p "телефон, калькулятора" at bounding box center [159, 223] width 166 height 6
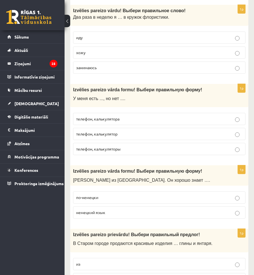
scroll to position [1077, 0]
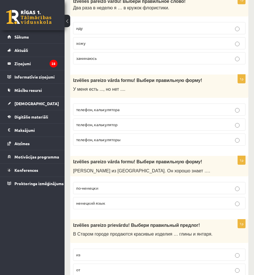
click at [100, 203] on span "немецкий язык" at bounding box center [90, 202] width 29 height 5
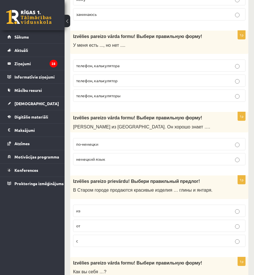
scroll to position [1133, 0]
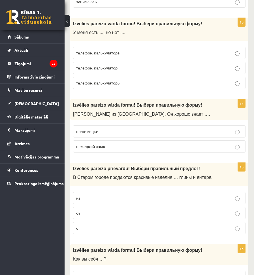
click at [90, 202] on label "из" at bounding box center [159, 198] width 173 height 12
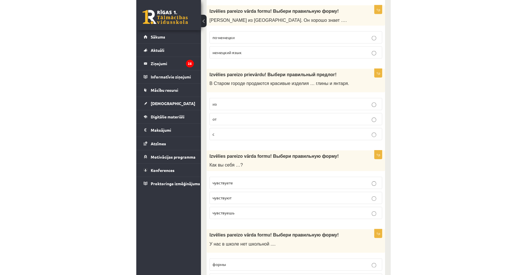
scroll to position [1247, 0]
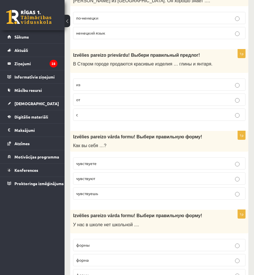
drag, startPoint x: 117, startPoint y: 163, endPoint x: 145, endPoint y: 134, distance: 40.1
click at [117, 163] on p "чувствуете" at bounding box center [159, 163] width 166 height 6
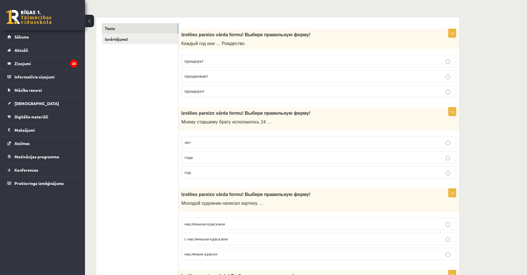
scroll to position [0, 0]
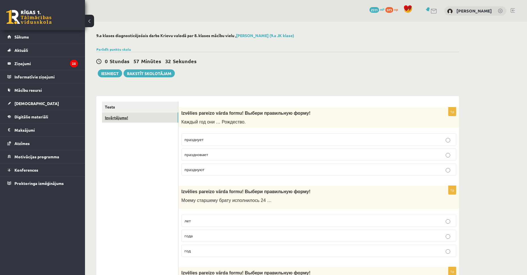
click at [147, 116] on link "Izvērtējums!" at bounding box center [140, 117] width 76 height 10
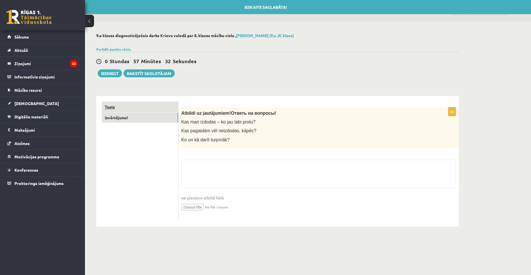
click at [149, 111] on link "Tests" at bounding box center [140, 107] width 76 height 10
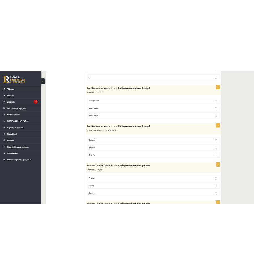
scroll to position [1360, 0]
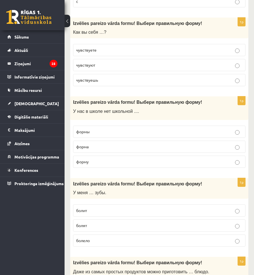
click at [99, 130] on p "формы" at bounding box center [159, 132] width 166 height 6
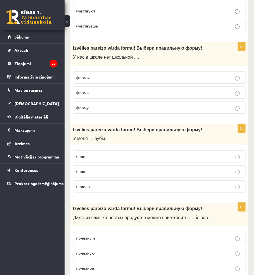
scroll to position [1417, 0]
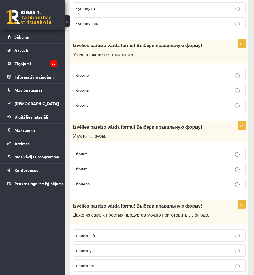
click at [115, 171] on p "болят" at bounding box center [159, 169] width 166 height 6
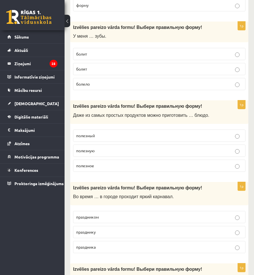
scroll to position [1530, 0]
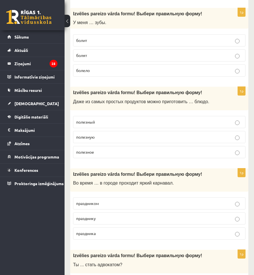
click at [103, 154] on p "полезное" at bounding box center [159, 152] width 166 height 6
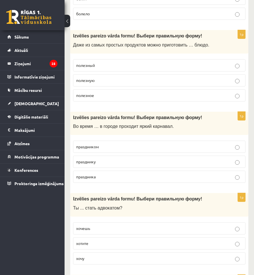
click at [100, 178] on p "праздника" at bounding box center [159, 177] width 166 height 6
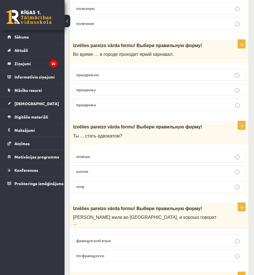
scroll to position [1672, 0]
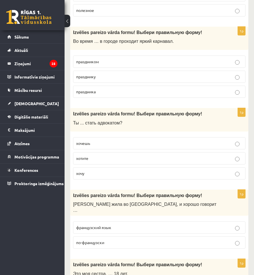
click at [108, 145] on p "хочешь" at bounding box center [159, 143] width 166 height 6
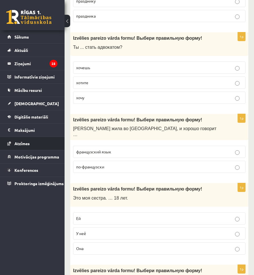
scroll to position [1757, 0]
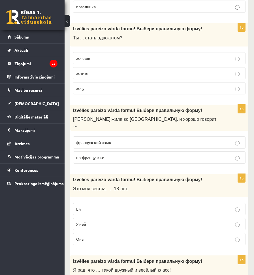
click at [112, 154] on p "по-французски" at bounding box center [159, 157] width 166 height 6
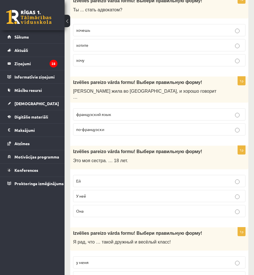
scroll to position [1785, 0]
click at [106, 178] on p "Ей" at bounding box center [159, 181] width 166 height 6
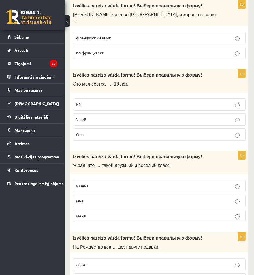
scroll to position [1899, 0]
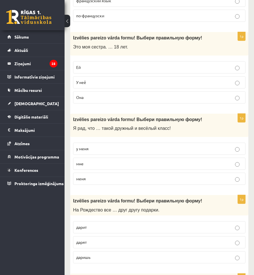
click at [113, 146] on p "у меня" at bounding box center [159, 149] width 166 height 6
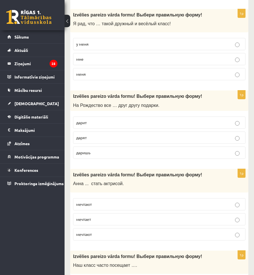
scroll to position [2012, 0]
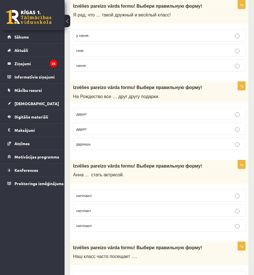
click at [106, 126] on p "дарят" at bounding box center [159, 129] width 166 height 6
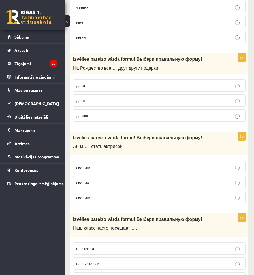
click at [98, 179] on p "мечтает" at bounding box center [159, 182] width 166 height 6
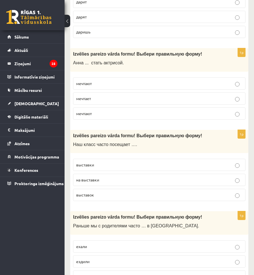
scroll to position [2125, 0]
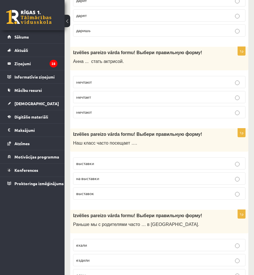
click at [118, 161] on p "выставки" at bounding box center [159, 163] width 166 height 6
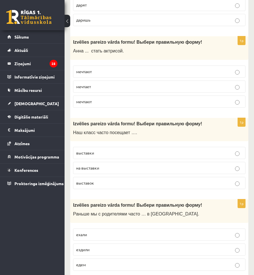
scroll to position [2144, 0]
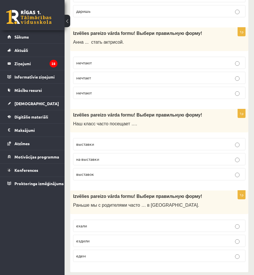
click at [108, 238] on p "ездили" at bounding box center [159, 241] width 166 height 6
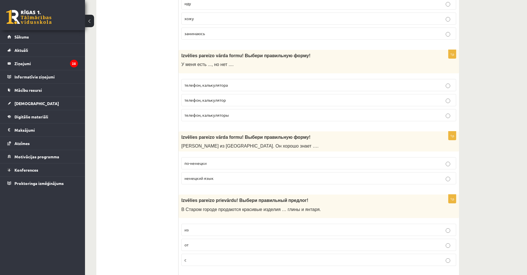
scroll to position [0, 0]
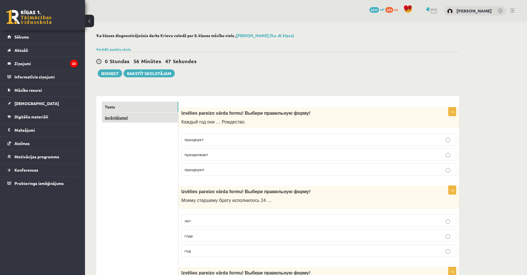
click at [164, 119] on link "Izvērtējums!" at bounding box center [140, 117] width 76 height 10
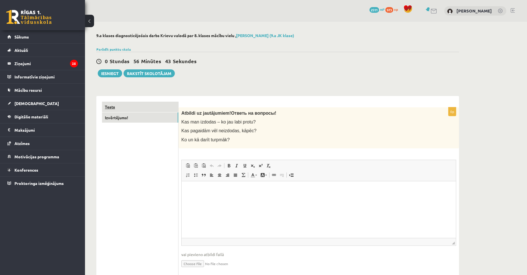
click at [147, 108] on link "Tests" at bounding box center [140, 107] width 76 height 10
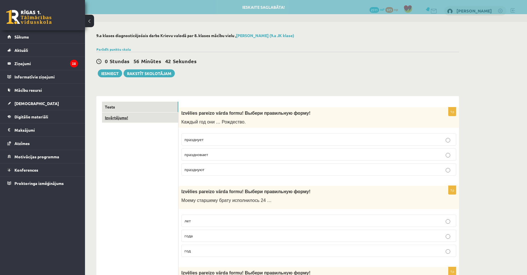
click at [146, 118] on link "Izvērtējums!" at bounding box center [140, 117] width 76 height 10
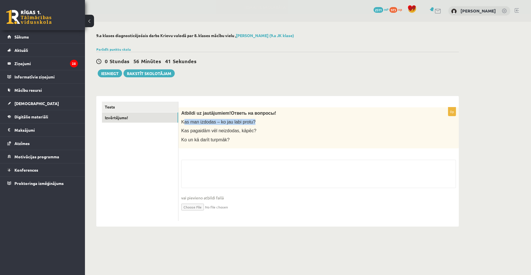
drag, startPoint x: 189, startPoint y: 121, endPoint x: 253, endPoint y: 123, distance: 64.1
click at [253, 123] on p "Kas man izdodas – ko jau labi protu?" at bounding box center [304, 122] width 247 height 6
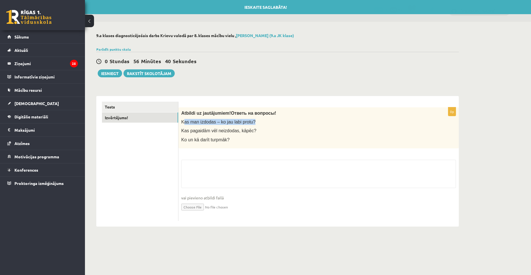
click at [256, 123] on p "Kas man izdodas – ko jau labi protu?" at bounding box center [304, 122] width 247 height 6
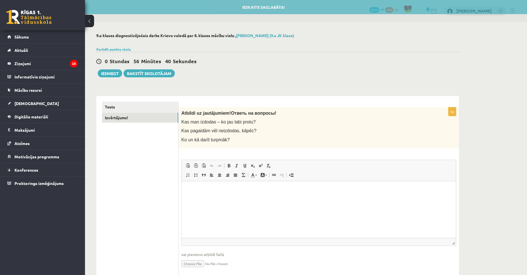
click at [216, 198] on html at bounding box center [319, 189] width 274 height 17
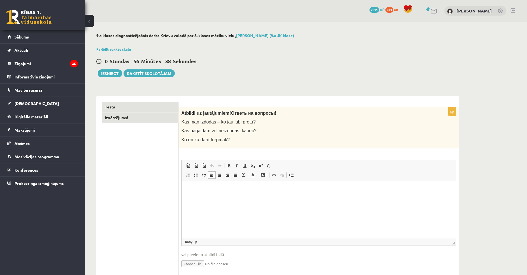
click at [152, 111] on link "Tests" at bounding box center [140, 107] width 76 height 10
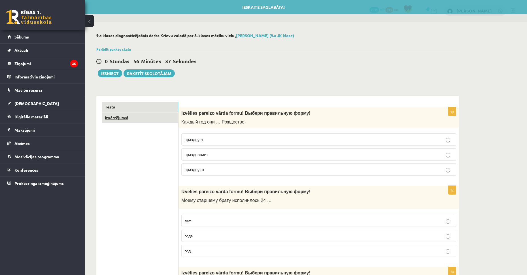
click at [154, 115] on link "Izvērtējums!" at bounding box center [140, 117] width 76 height 10
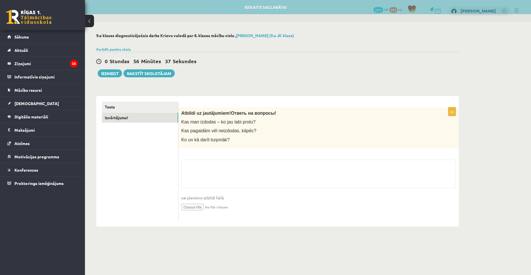
click at [242, 190] on fieldset "vai pievieno atbildi failā Iesniegtā atbilde" at bounding box center [318, 189] width 275 height 58
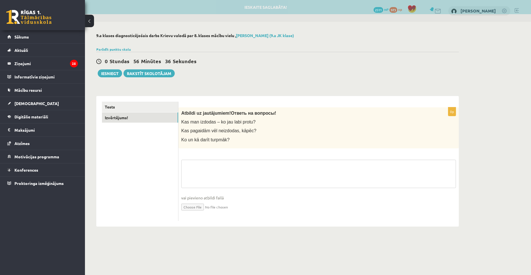
click at [242, 178] on textarea at bounding box center [318, 174] width 275 height 28
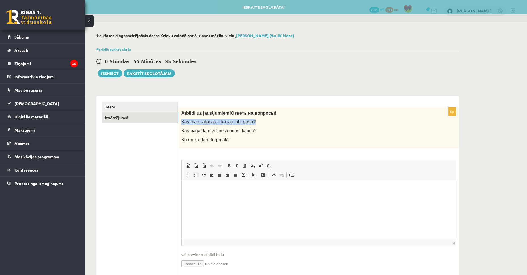
drag, startPoint x: 182, startPoint y: 121, endPoint x: 267, endPoint y: 122, distance: 85.0
click at [267, 122] on p "Kas man izdodas – ko jau labi protu?" at bounding box center [304, 122] width 247 height 6
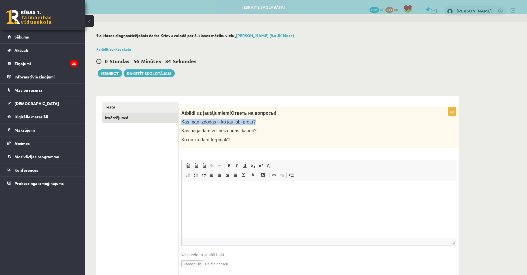
click at [267, 122] on p "Kas man izdodas – ko jau labi protu?" at bounding box center [304, 122] width 247 height 6
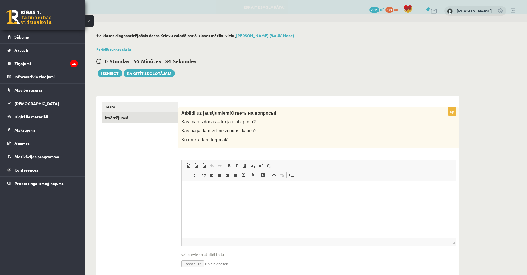
click at [206, 198] on html at bounding box center [319, 189] width 274 height 17
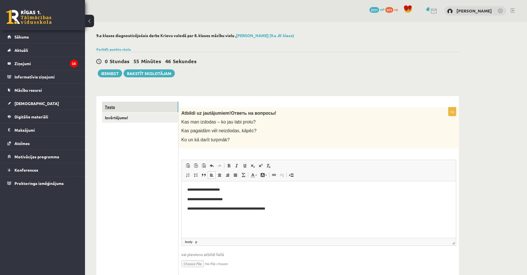
click at [137, 105] on link "Tests" at bounding box center [140, 107] width 76 height 10
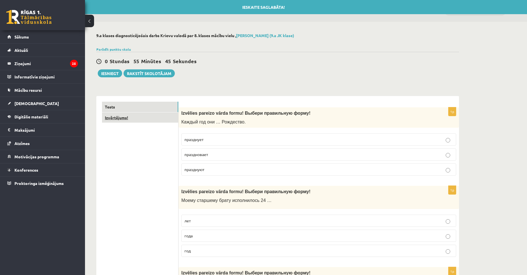
click at [139, 114] on link "Izvērtējums!" at bounding box center [140, 117] width 76 height 10
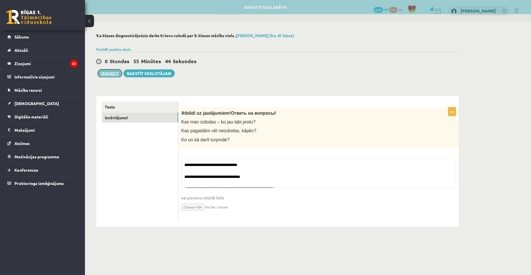
click at [113, 71] on button "Iesniegt" at bounding box center [110, 73] width 24 height 8
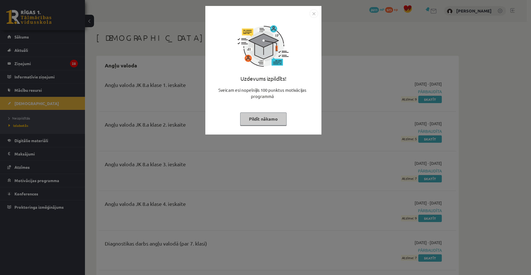
click at [267, 122] on button "Pildīt nākamo" at bounding box center [263, 118] width 46 height 13
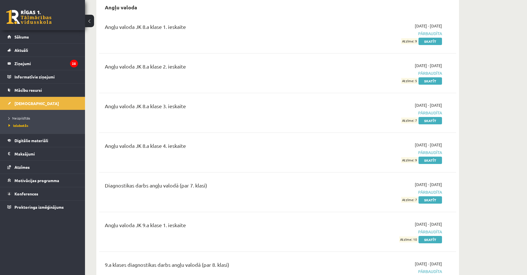
scroll to position [57, 0]
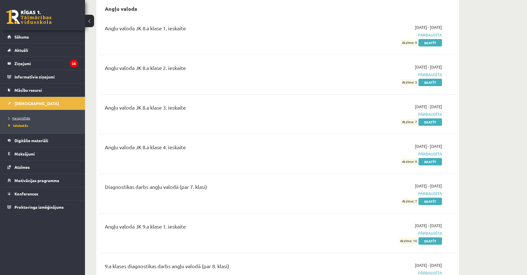
click at [22, 118] on span "Neizpildītās" at bounding box center [20, 118] width 22 height 5
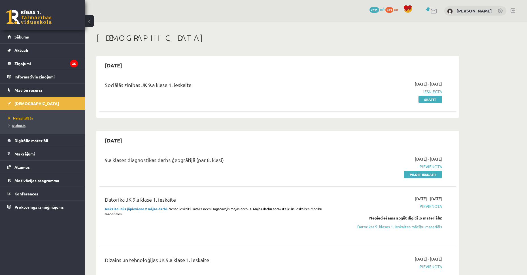
click at [24, 124] on span "Izlabotās" at bounding box center [17, 125] width 17 height 5
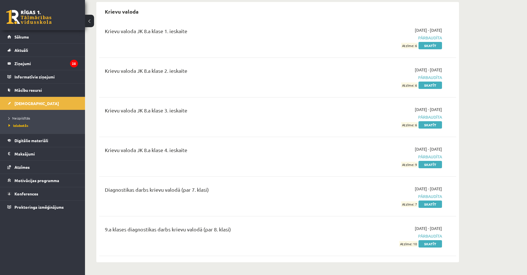
scroll to position [2125, 0]
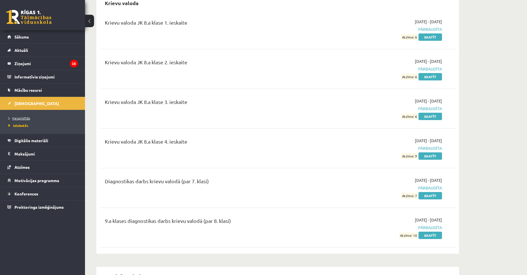
click at [19, 118] on span "Neizpildītās" at bounding box center [20, 118] width 22 height 5
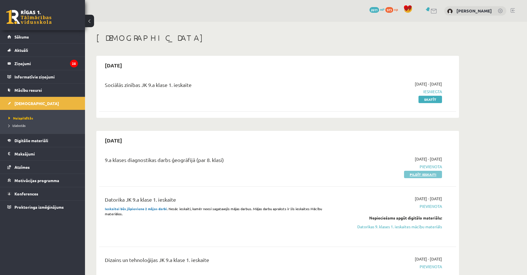
click at [427, 175] on link "Pildīt ieskaiti" at bounding box center [423, 174] width 38 height 7
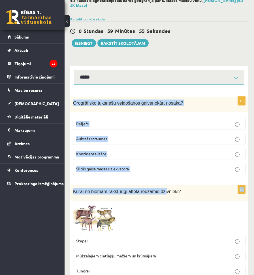
scroll to position [142, 0]
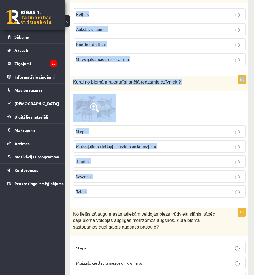
drag, startPoint x: 75, startPoint y: 96, endPoint x: 158, endPoint y: 197, distance: 130.2
copy form "Orogrāfisko tuksnešu veidošanos galvenokārt nosaka? Reljefs Aukstās straumes Ko…"
drag, startPoint x: 188, startPoint y: 105, endPoint x: 164, endPoint y: 107, distance: 23.8
click at [188, 105] on div at bounding box center [159, 108] width 173 height 28
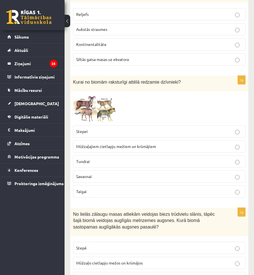
click at [103, 112] on img at bounding box center [94, 108] width 43 height 28
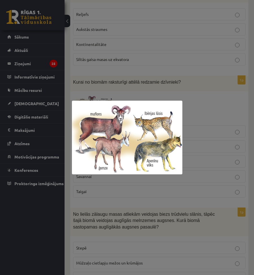
click at [181, 108] on img at bounding box center [127, 138] width 111 height 74
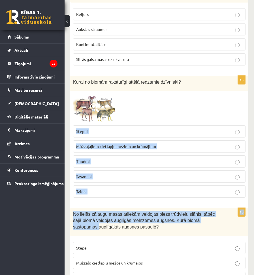
drag, startPoint x: 42, startPoint y: 128, endPoint x: -160, endPoint y: 227, distance: 225.6
click at [197, 113] on div at bounding box center [159, 108] width 173 height 28
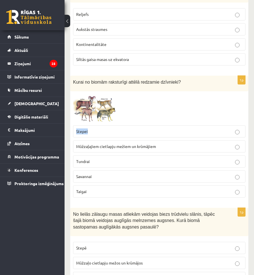
drag, startPoint x: 92, startPoint y: 111, endPoint x: 219, endPoint y: 120, distance: 127.8
click at [225, 108] on div at bounding box center [159, 108] width 173 height 28
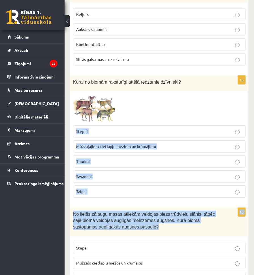
drag, startPoint x: 92, startPoint y: 111, endPoint x: -185, endPoint y: 226, distance: 300.4
click at [236, 118] on div at bounding box center [159, 108] width 173 height 28
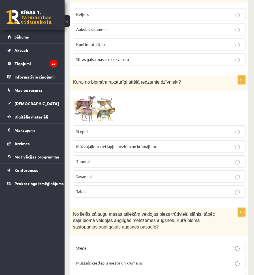
drag, startPoint x: 83, startPoint y: 111, endPoint x: 190, endPoint y: 115, distance: 107.5
click at [205, 105] on div at bounding box center [159, 108] width 173 height 28
drag, startPoint x: 92, startPoint y: 110, endPoint x: 156, endPoint y: 124, distance: 66.1
click at [209, 112] on div at bounding box center [159, 108] width 173 height 28
drag, startPoint x: 97, startPoint y: 105, endPoint x: 87, endPoint y: 116, distance: 15.6
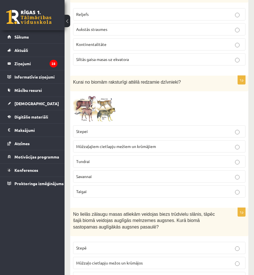
drag, startPoint x: 99, startPoint y: 109, endPoint x: 77, endPoint y: 129, distance: 29.1
click at [161, 114] on div at bounding box center [159, 108] width 173 height 28
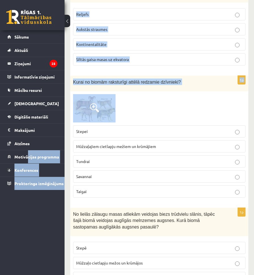
drag, startPoint x: 97, startPoint y: 107, endPoint x: 80, endPoint y: 158, distance: 54.0
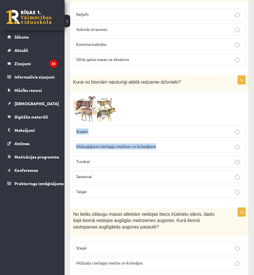
click at [172, 115] on div at bounding box center [159, 108] width 173 height 28
click at [97, 103] on span at bounding box center [94, 107] width 9 height 9
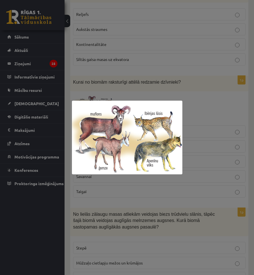
click at [146, 89] on div at bounding box center [127, 137] width 254 height 275
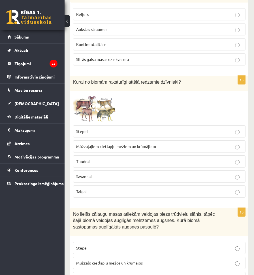
click at [92, 109] on span at bounding box center [94, 107] width 9 height 9
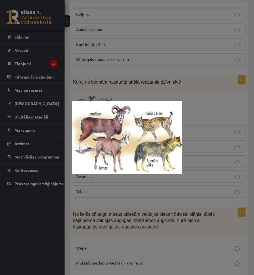
click at [148, 67] on div at bounding box center [127, 137] width 254 height 275
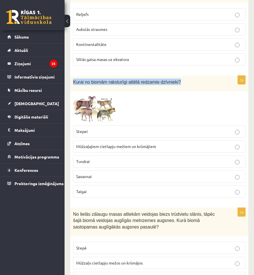
drag, startPoint x: 71, startPoint y: 82, endPoint x: 174, endPoint y: 82, distance: 103.1
click at [174, 82] on div "Kurai no biomām raksturīgi attēlā redzamie dzīvnieki?" at bounding box center [159, 84] width 178 height 16
copy span "Kurai no biomām raksturīgi attēlā redzamie dzīvnieki?"
click at [110, 150] on label "Mūžzaļajiem cietlapju mežiem un krūmājiem" at bounding box center [159, 146] width 173 height 12
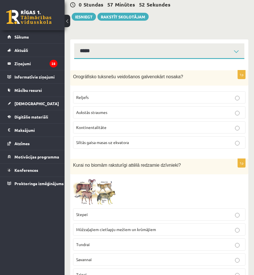
scroll to position [28, 0]
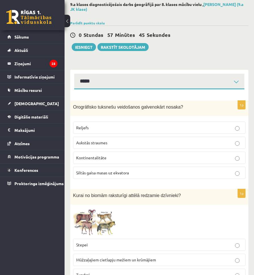
click at [121, 128] on p "Reljefs" at bounding box center [159, 128] width 166 height 6
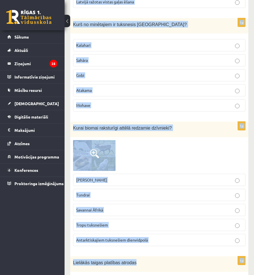
scroll to position [708, 0]
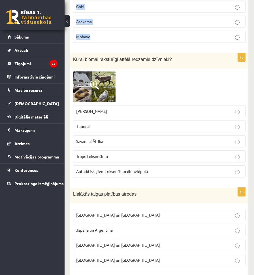
drag, startPoint x: 71, startPoint y: 99, endPoint x: 150, endPoint y: 39, distance: 99.5
copy form "No lielās zālaugu masas atliekām veidojas biezs trūdvielu slānis, tāpēc šajā bi…"
click at [105, 88] on img at bounding box center [94, 86] width 43 height 31
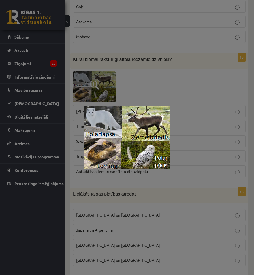
drag, startPoint x: 160, startPoint y: 73, endPoint x: 159, endPoint y: 85, distance: 11.6
click at [160, 73] on div at bounding box center [127, 137] width 254 height 275
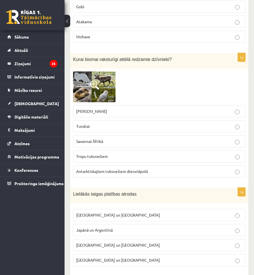
click at [124, 126] on p "Tundrai" at bounding box center [159, 126] width 166 height 6
click at [98, 84] on span at bounding box center [94, 84] width 9 height 9
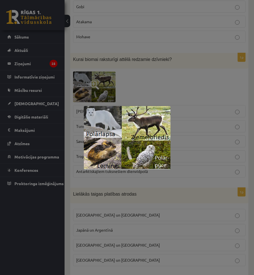
click at [163, 72] on div at bounding box center [127, 137] width 254 height 275
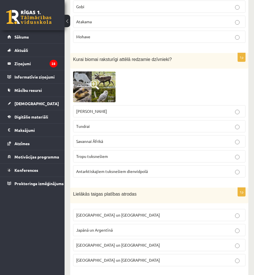
click at [148, 110] on p "Stepei Ziemeļamerikā" at bounding box center [159, 111] width 166 height 6
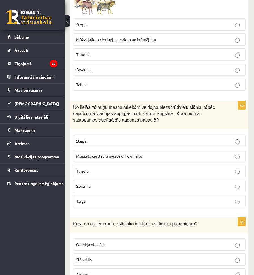
scroll to position [255, 0]
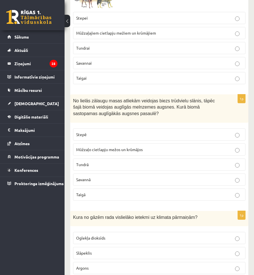
click at [90, 132] on p "Stepē" at bounding box center [159, 134] width 166 height 6
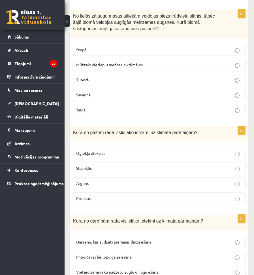
scroll to position [340, 0]
click at [113, 156] on label "Oglekļa dioksīds" at bounding box center [159, 153] width 173 height 12
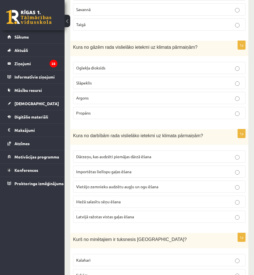
click at [112, 174] on span "Importētas liellopu gaļas ēšana" at bounding box center [103, 171] width 55 height 5
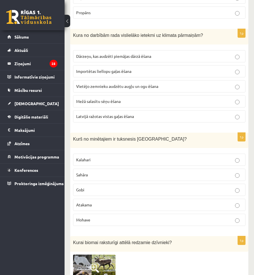
scroll to position [538, 0]
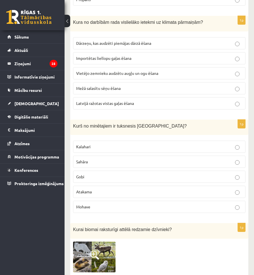
click at [100, 176] on p "Gobi" at bounding box center [159, 177] width 166 height 6
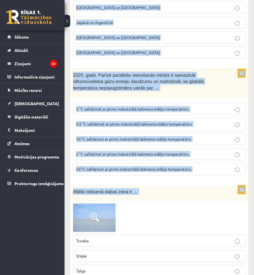
scroll to position [935, 0]
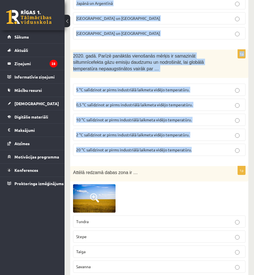
drag, startPoint x: 69, startPoint y: 166, endPoint x: 196, endPoint y: 144, distance: 128.5
copy form "Lielākās taigas platības atrodas Krievijā un Kanādā Japānā un Argentīnā Austrāl…"
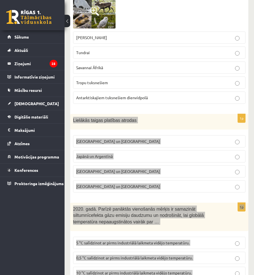
scroll to position [765, 0]
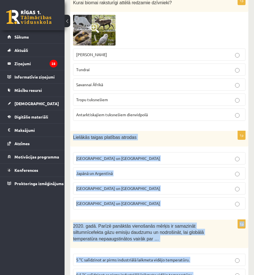
click at [75, 139] on span "Lielākās taigas platības atrodas" at bounding box center [104, 137] width 63 height 5
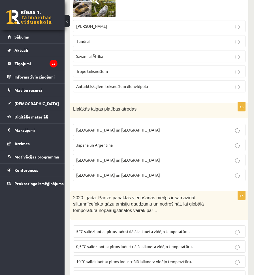
click at [96, 132] on span "Krievijā un Kanādā" at bounding box center [118, 129] width 84 height 5
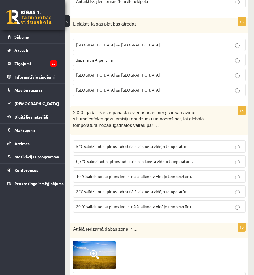
click at [92, 191] on span "2 °C salīdzinot ar pirms industriālā laikmeta vidējo temperatūru." at bounding box center [132, 191] width 113 height 5
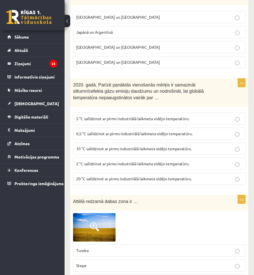
scroll to position [992, 0]
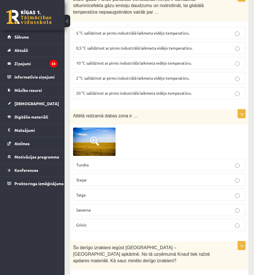
click at [103, 146] on img at bounding box center [94, 142] width 43 height 28
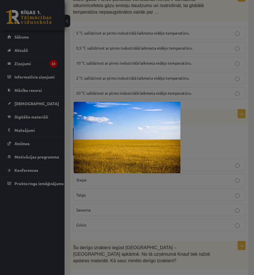
click at [203, 153] on div at bounding box center [127, 137] width 254 height 275
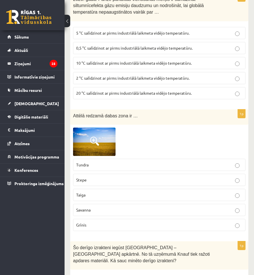
click at [109, 210] on p "Savanna" at bounding box center [159, 210] width 166 height 6
click at [92, 137] on span at bounding box center [94, 141] width 9 height 9
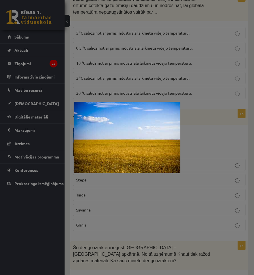
click at [209, 136] on div at bounding box center [127, 137] width 254 height 275
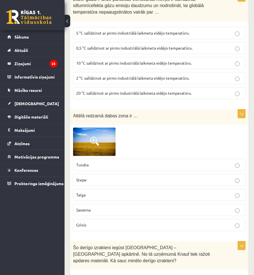
click at [103, 141] on img at bounding box center [94, 142] width 43 height 28
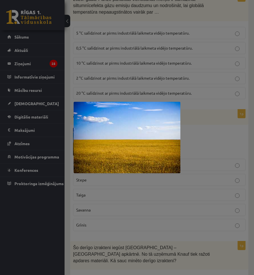
click at [218, 127] on div at bounding box center [127, 137] width 254 height 275
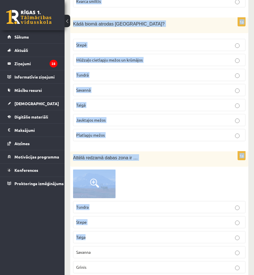
scroll to position [1360, 0]
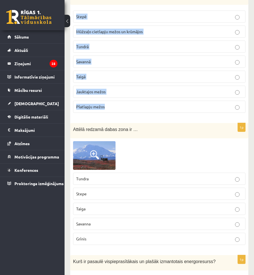
drag, startPoint x: 71, startPoint y: 132, endPoint x: 124, endPoint y: 109, distance: 58.4
copy form "Šo derīgo izrakteni iegūst Latvijā – Salaspils apkārtnē. No tā uzņēmumā Knauf t…"
click at [89, 153] on img at bounding box center [94, 155] width 43 height 28
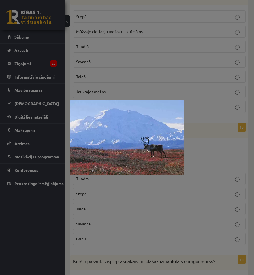
click at [202, 140] on div at bounding box center [127, 137] width 254 height 275
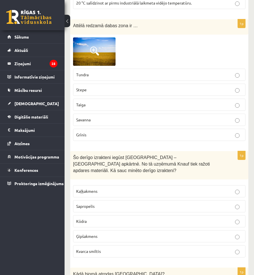
scroll to position [1105, 0]
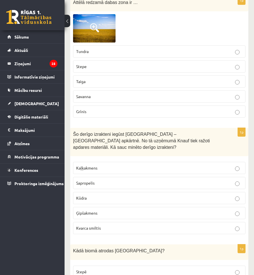
click at [104, 210] on p "Ģipšakmens" at bounding box center [159, 213] width 166 height 6
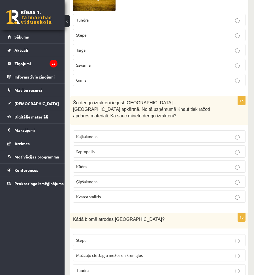
scroll to position [1218, 0]
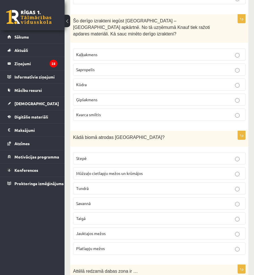
click at [119, 227] on label "Jauktajos mežos" at bounding box center [159, 233] width 173 height 12
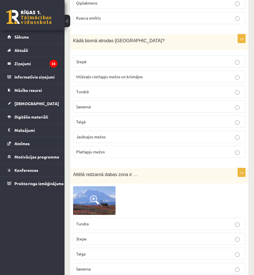
scroll to position [1360, 0]
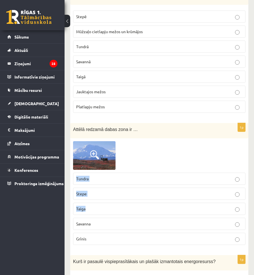
drag, startPoint x: 86, startPoint y: 152, endPoint x: -188, endPoint y: 211, distance: 280.7
click at [122, 141] on div at bounding box center [159, 155] width 173 height 28
click at [101, 156] on img at bounding box center [94, 155] width 43 height 28
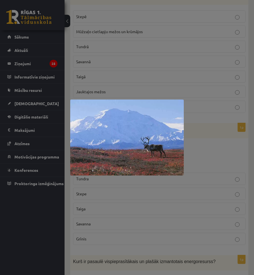
drag, startPoint x: 113, startPoint y: 154, endPoint x: 200, endPoint y: 137, distance: 88.6
click at [202, 136] on div at bounding box center [127, 137] width 254 height 275
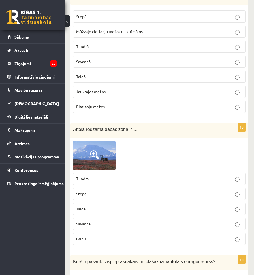
click at [102, 146] on img at bounding box center [94, 155] width 43 height 28
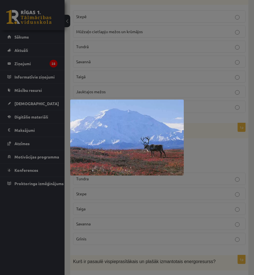
click at [204, 137] on div at bounding box center [127, 137] width 254 height 275
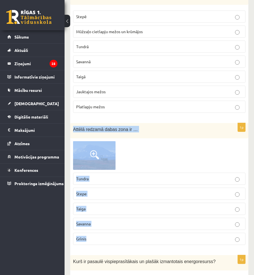
drag, startPoint x: 71, startPoint y: 120, endPoint x: 101, endPoint y: 236, distance: 120.1
click at [101, 236] on div "1p Attēlā redzamā dabas zona ir … Tundra Stepe Taiga Savanna Grīnis" at bounding box center [159, 186] width 178 height 126
copy div "Attēlā redzamā dabas zona ir … Tundra Stepe Taiga Savanna Grīnis"
click at [112, 176] on p "Tundra" at bounding box center [159, 179] width 166 height 6
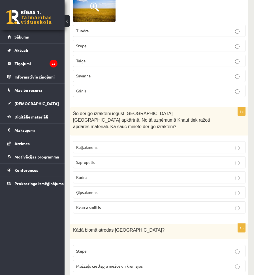
scroll to position [1020, 0]
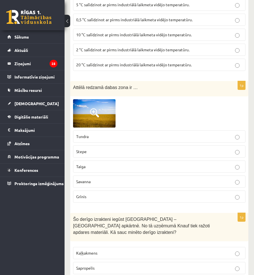
click at [87, 114] on img at bounding box center [94, 113] width 43 height 28
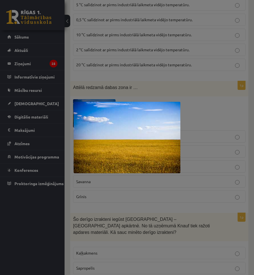
click at [80, 205] on div at bounding box center [127, 137] width 254 height 275
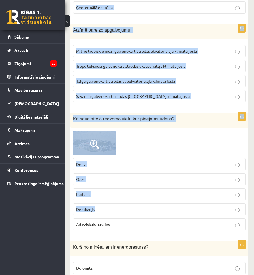
scroll to position [1700, 0]
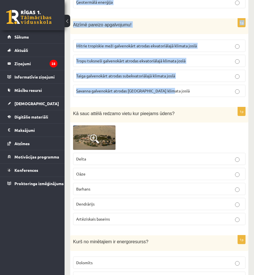
drag, startPoint x: 77, startPoint y: 83, endPoint x: 177, endPoint y: 85, distance: 100.0
click at [177, 85] on form "1p Orogrāfisko tuksnešu veidošanos galvenokārt nosaka? Reljefs Aukstās straumes…" at bounding box center [159, 231] width 167 height 3617
copy form "Kurš ir pasaulē vispieprasītākais un plašāk izmantotais energoresurss? Vēja ene…"
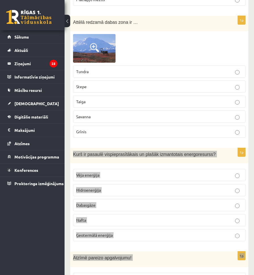
scroll to position [1445, 0]
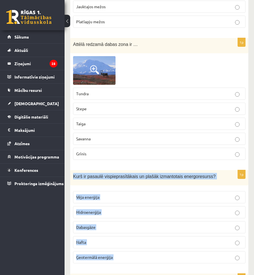
click at [73, 177] on div "Kurš ir pasaulē vispieprasītākais un plašāk izmantotais energoresurss?" at bounding box center [159, 178] width 178 height 16
click at [78, 174] on div "Kurš ir pasaulē vispieprasītākais un plašāk izmantotais energoresurss?" at bounding box center [159, 178] width 178 height 16
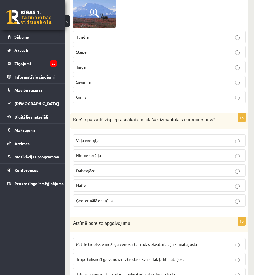
click at [96, 182] on p "Nafta" at bounding box center [159, 185] width 166 height 6
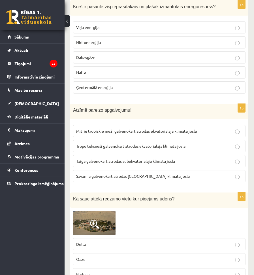
scroll to position [1615, 0]
click at [109, 128] on span "Mitrie tropiskie meži galvenokārt atrodas ekvatoriālajā klimata joslā" at bounding box center [136, 130] width 121 height 5
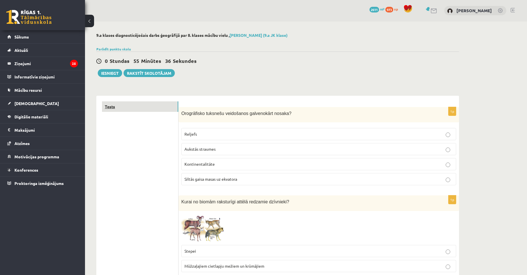
scroll to position [0, 0]
click at [145, 107] on link "Tests" at bounding box center [140, 107] width 76 height 10
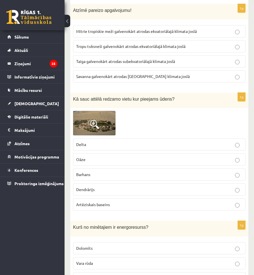
scroll to position [1728, 0]
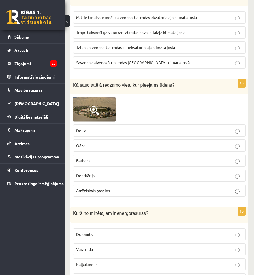
click at [88, 106] on img at bounding box center [94, 109] width 43 height 25
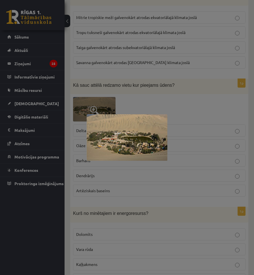
click at [240, 118] on div at bounding box center [127, 137] width 254 height 275
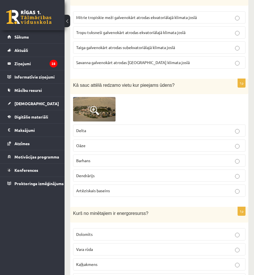
click at [87, 97] on img at bounding box center [94, 109] width 43 height 25
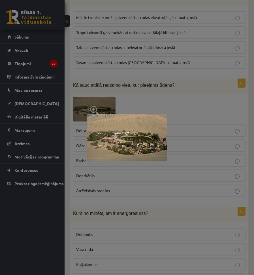
click at [207, 73] on div at bounding box center [127, 137] width 254 height 275
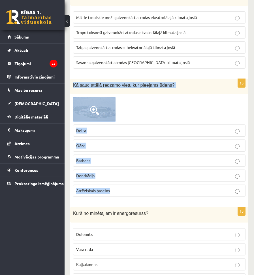
drag, startPoint x: 71, startPoint y: 78, endPoint x: 126, endPoint y: 177, distance: 112.9
click at [126, 177] on div "1p Kā sauc attēlā redzamo vietu kur pieejams ūdens? Delta Oāze Barhans Dendrāri…" at bounding box center [159, 140] width 178 height 122
copy div "Kā sauc attēlā redzamo vietu kur pieejams ūdens? Delta Oāze Barhans Dendrārijs …"
click at [237, 97] on div at bounding box center [159, 109] width 173 height 25
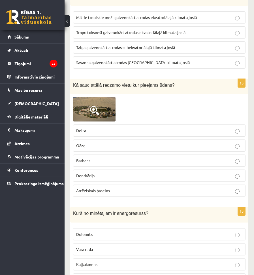
click at [111, 143] on p "Oāze" at bounding box center [159, 146] width 166 height 6
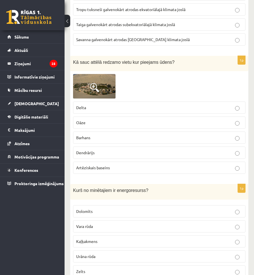
scroll to position [1813, 0]
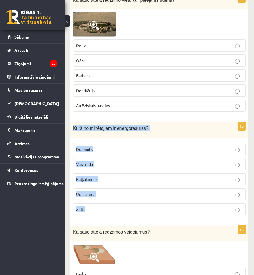
drag, startPoint x: 72, startPoint y: 121, endPoint x: 148, endPoint y: 198, distance: 108.0
click at [148, 198] on div "1p Kurš no minētajiem ir energoresurss? Dolomīts Vara rūda Kaļķakmens Urāna rūd…" at bounding box center [159, 171] width 178 height 98
copy div "Kurš no minētajiem ir energoresurss? Dolomīts Vara rūda Kaļķakmens Urāna rūda Z…"
click at [69, 122] on div "9.a klases diagnosticējošais darbs ģeogrāfijā par 8. klases mācību vielu , Ingv…" at bounding box center [160, 74] width 190 height 3732
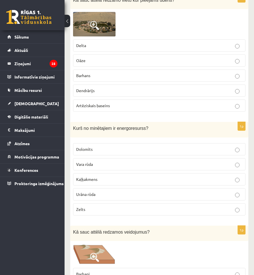
click at [101, 191] on p "Urāna rūda" at bounding box center [159, 194] width 166 height 6
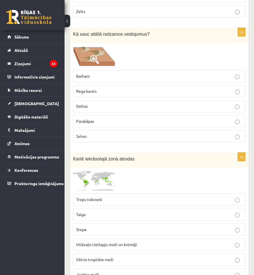
scroll to position [2012, 0]
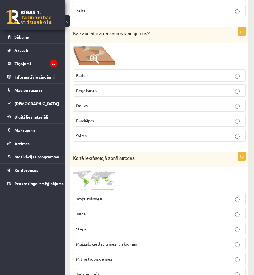
click at [98, 57] on span at bounding box center [94, 58] width 9 height 9
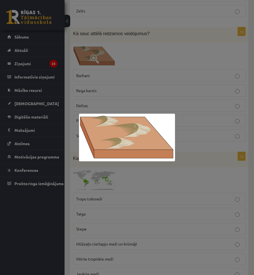
click at [113, 90] on div at bounding box center [127, 137] width 254 height 275
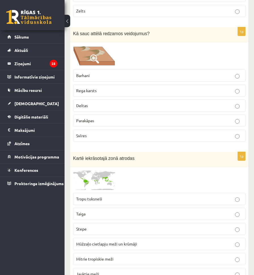
click at [94, 54] on span at bounding box center [94, 58] width 9 height 9
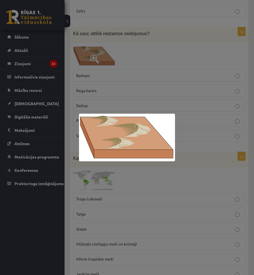
drag, startPoint x: 205, startPoint y: 88, endPoint x: 200, endPoint y: 86, distance: 5.2
click at [205, 88] on div at bounding box center [127, 137] width 254 height 275
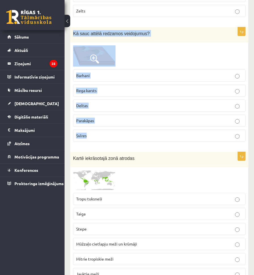
drag, startPoint x: 73, startPoint y: 29, endPoint x: 133, endPoint y: 128, distance: 115.7
click at [133, 128] on div "1p Kā sauc attēlā redzamos veidojumus? Barhani Rega karsts Deltas Parakāpas Svī…" at bounding box center [159, 86] width 178 height 119
copy div "Kā sauc attēlā redzamos veidojumus? Barhani Rega karsts Deltas Parakāpas Svīres"
click at [106, 73] on p "Barhani" at bounding box center [159, 76] width 166 height 6
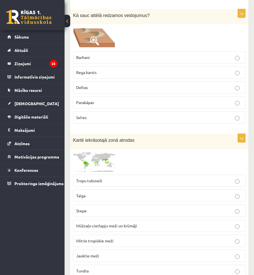
scroll to position [2040, 0]
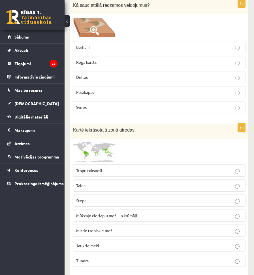
click at [86, 142] on img at bounding box center [94, 152] width 43 height 20
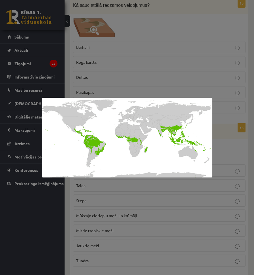
click at [141, 66] on div at bounding box center [127, 137] width 254 height 275
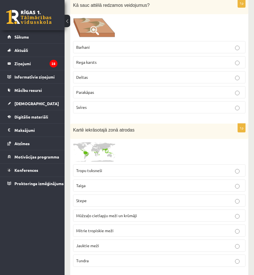
drag, startPoint x: 102, startPoint y: 163, endPoint x: 107, endPoint y: 167, distance: 6.7
click at [102, 168] on span "Tropu tuksneši" at bounding box center [89, 170] width 26 height 5
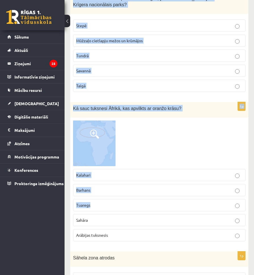
scroll to position [2465, 0]
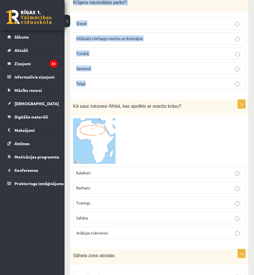
drag, startPoint x: 73, startPoint y: 135, endPoint x: 121, endPoint y: 61, distance: 87.8
click at [110, 118] on img at bounding box center [94, 141] width 43 height 46
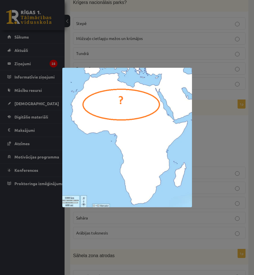
click at [205, 128] on div at bounding box center [127, 137] width 254 height 275
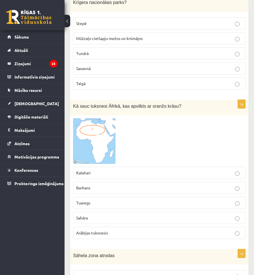
click at [98, 215] on p "Sahāra" at bounding box center [159, 218] width 166 height 6
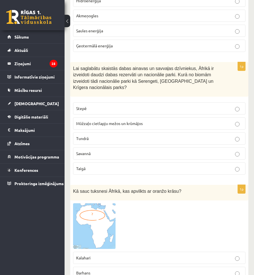
scroll to position [2295, 0]
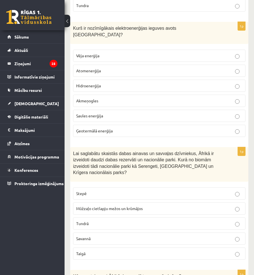
click at [99, 80] on label "Hidroenerģija" at bounding box center [159, 86] width 173 height 12
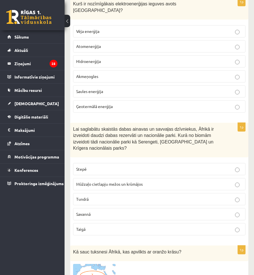
scroll to position [2352, 0]
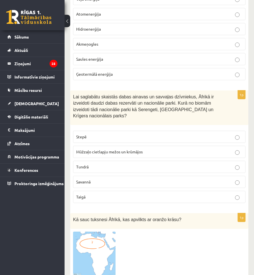
click at [97, 154] on fieldset "Stepē Mūžzaļo cietlapju mežos un krūmājos Tundrā Savannā Taigā" at bounding box center [159, 166] width 173 height 77
click at [98, 179] on p "Savannā" at bounding box center [159, 182] width 166 height 6
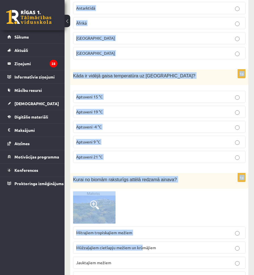
scroll to position [2749, 0]
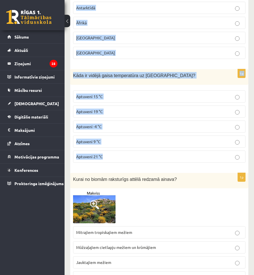
drag, startPoint x: 80, startPoint y: 152, endPoint x: 120, endPoint y: 135, distance: 43.2
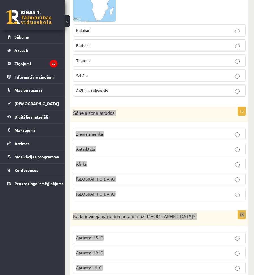
scroll to position [2607, 0]
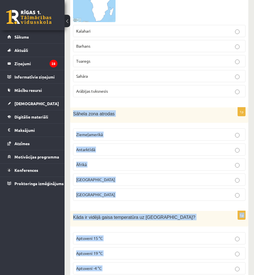
click at [76, 211] on div "Kāda ir vidējā gaisa temperatūra uz Zemes?" at bounding box center [159, 219] width 178 height 16
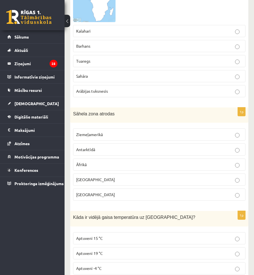
click at [102, 162] on p "Āfrikā" at bounding box center [159, 165] width 166 height 6
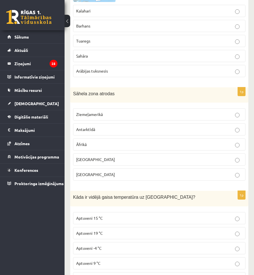
scroll to position [2664, 0]
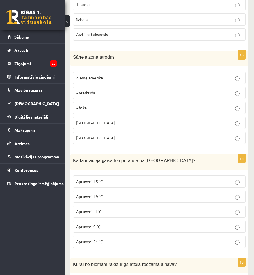
click at [111, 179] on p "Aptuveni 15 °C" at bounding box center [159, 182] width 166 height 6
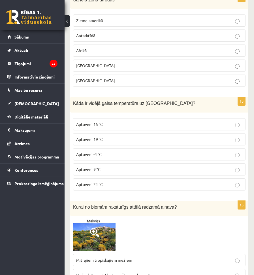
scroll to position [2749, 0]
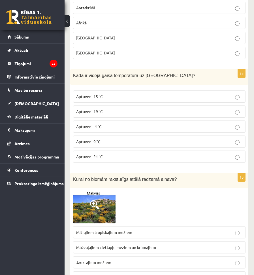
click at [104, 192] on img at bounding box center [94, 207] width 43 height 32
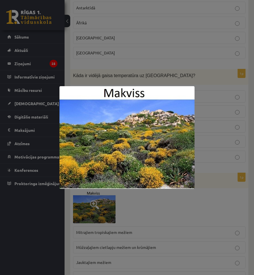
click at [162, 201] on div at bounding box center [127, 137] width 254 height 275
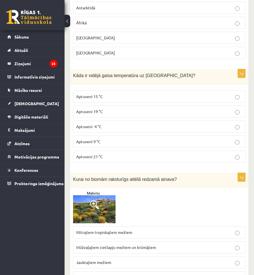
click at [99, 200] on span at bounding box center [94, 204] width 9 height 9
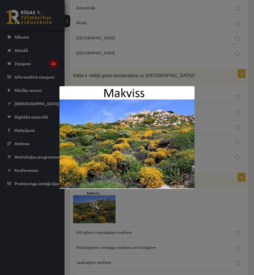
click at [227, 184] on div at bounding box center [127, 137] width 254 height 275
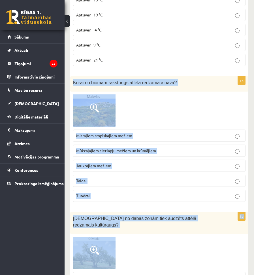
scroll to position [2862, 0]
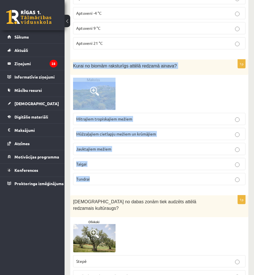
drag, startPoint x: 79, startPoint y: 163, endPoint x: 100, endPoint y: 160, distance: 21.2
click at [100, 160] on div "1p Kurai no biomām raksturīgs attēlā redzamā ainava? Mitrajiem tropiskajiem mež…" at bounding box center [159, 125] width 178 height 130
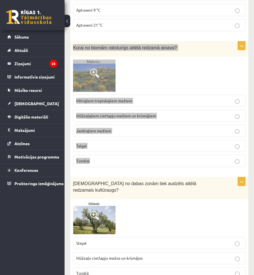
scroll to position [2890, 0]
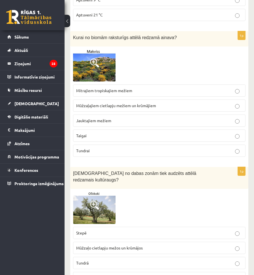
click at [183, 192] on div at bounding box center [159, 208] width 173 height 32
click at [92, 201] on span at bounding box center [94, 205] width 9 height 9
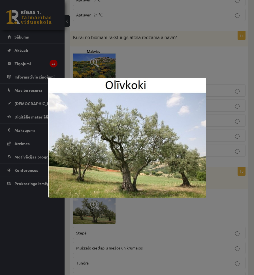
click at [244, 158] on div at bounding box center [127, 137] width 254 height 275
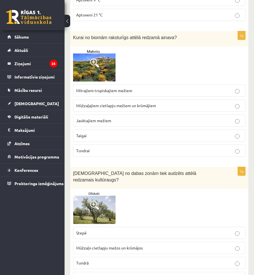
click at [103, 99] on label "Mūžzaļajiem cietlapju mežiem un krūmājiem" at bounding box center [159, 105] width 173 height 12
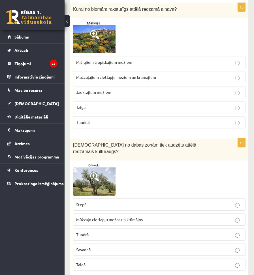
scroll to position [2975, 0]
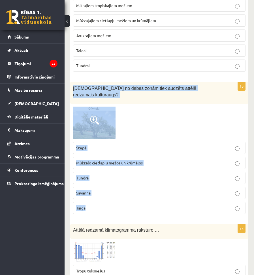
drag, startPoint x: 72, startPoint y: 67, endPoint x: 157, endPoint y: 184, distance: 144.0
click at [157, 184] on div "1p Kurā no dabas zonām tiek audzēts attēlā redzamais kultūraugs? Stepē Mūžzaļo …" at bounding box center [159, 150] width 178 height 137
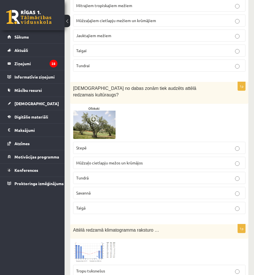
click at [91, 157] on label "Mūžzaļo cietlapju mežos un krūmājos" at bounding box center [159, 163] width 173 height 12
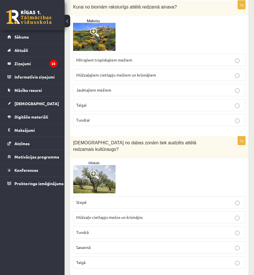
scroll to position [2919, 0]
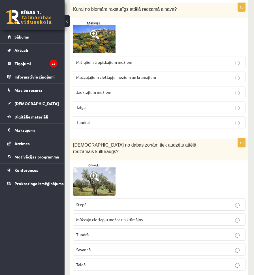
click at [102, 119] on p "Tundrai" at bounding box center [159, 122] width 166 height 6
click at [99, 21] on img at bounding box center [94, 37] width 43 height 32
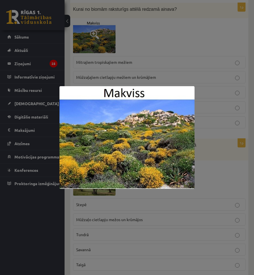
click at [171, 60] on div at bounding box center [127, 137] width 254 height 275
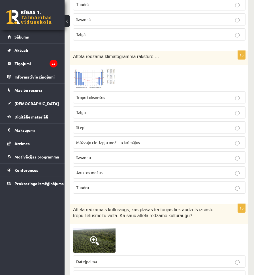
scroll to position [3135, 0]
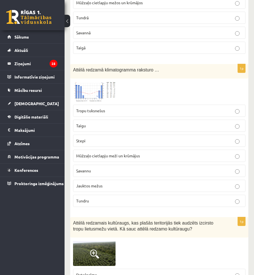
click at [86, 81] on img at bounding box center [94, 91] width 43 height 20
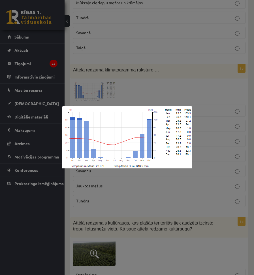
click at [135, 85] on div at bounding box center [127, 137] width 254 height 275
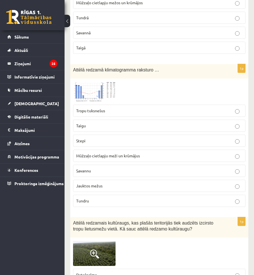
click at [95, 81] on img at bounding box center [94, 91] width 43 height 20
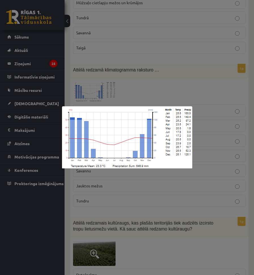
click at [170, 65] on div at bounding box center [127, 137] width 254 height 275
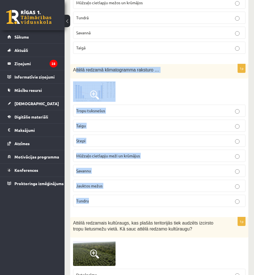
drag, startPoint x: 75, startPoint y: 44, endPoint x: 120, endPoint y: 175, distance: 138.5
click at [120, 175] on div "1p Attēlā redzamā klimatogramma raksturo … Tropu tuksnešus Taigu Stepi Mūžzaļo …" at bounding box center [159, 137] width 178 height 147
click at [92, 249] on span at bounding box center [94, 253] width 9 height 9
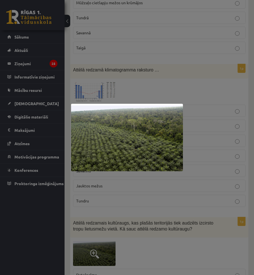
click at [227, 166] on div at bounding box center [127, 137] width 254 height 275
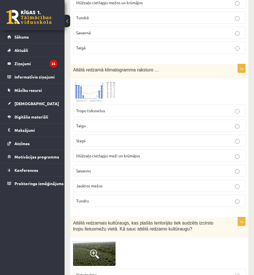
click at [99, 168] on p "Savannu" at bounding box center [159, 171] width 166 height 6
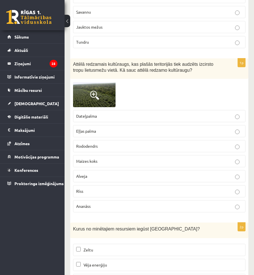
scroll to position [3305, 0]
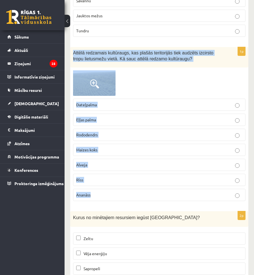
drag, startPoint x: 74, startPoint y: 25, endPoint x: 130, endPoint y: 168, distance: 153.5
click at [130, 168] on div "1p Attēlā redzamais kultūraugs, kas plašās teritorijās tiek audzēts izcirsto tr…" at bounding box center [159, 126] width 178 height 158
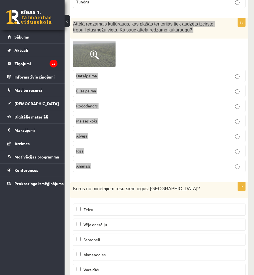
scroll to position [3362, 0]
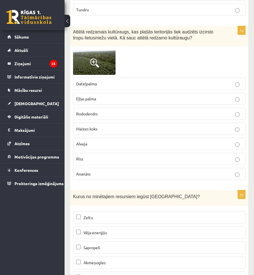
scroll to position [3305, 0]
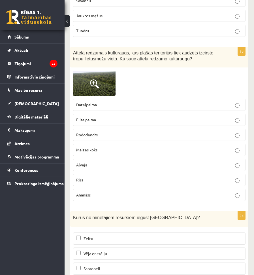
click at [97, 79] on span at bounding box center [94, 83] width 9 height 9
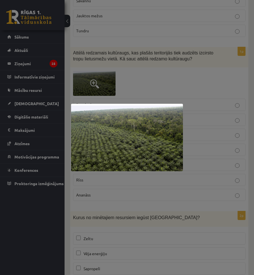
click at [178, 48] on div at bounding box center [127, 137] width 254 height 275
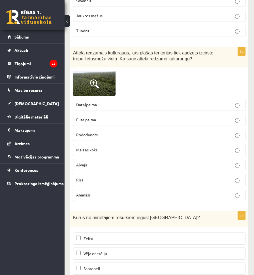
click at [111, 117] on p "Eļļas palma" at bounding box center [159, 120] width 166 height 6
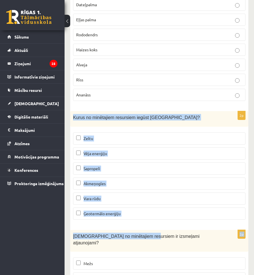
scroll to position [3447, 0]
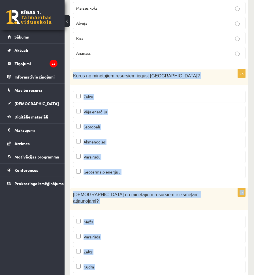
drag, startPoint x: 74, startPoint y: 107, endPoint x: 137, endPoint y: 254, distance: 160.2
click at [78, 188] on div "Kuri no minētajiem resursiem ir izsmeļami atjaunojami?" at bounding box center [159, 199] width 178 height 22
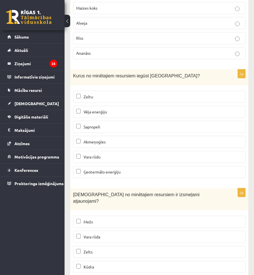
click at [103, 109] on span "Vēja enerģiju" at bounding box center [96, 111] width 24 height 5
click at [102, 124] on p "Sapropeli" at bounding box center [159, 127] width 166 height 6
click at [97, 166] on label "Ģeotermālo enerģiju" at bounding box center [159, 172] width 173 height 12
click at [102, 219] on p "Mežs" at bounding box center [159, 222] width 166 height 6
click at [97, 264] on p "Kūdra" at bounding box center [159, 267] width 166 height 6
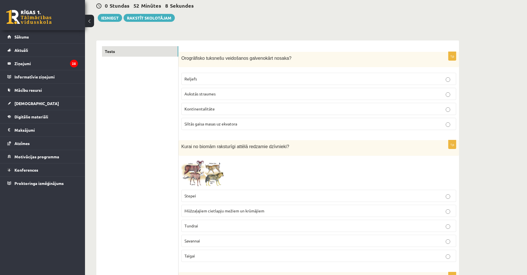
scroll to position [0, 0]
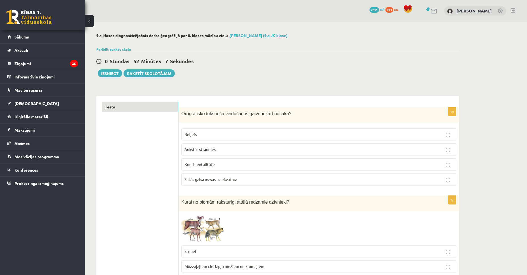
click at [144, 109] on link "Tests" at bounding box center [140, 107] width 76 height 10
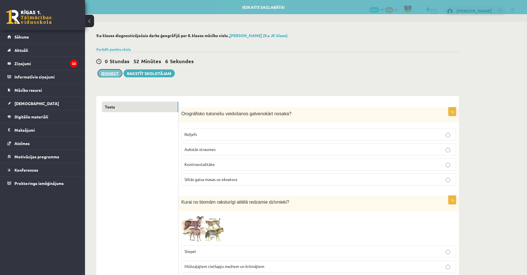
click at [105, 72] on button "Iesniegt" at bounding box center [110, 73] width 24 height 8
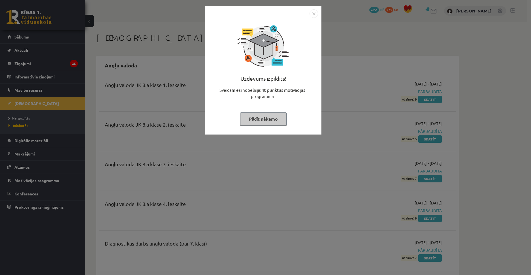
click at [254, 124] on button "Pildīt nākamo" at bounding box center [263, 118] width 46 height 13
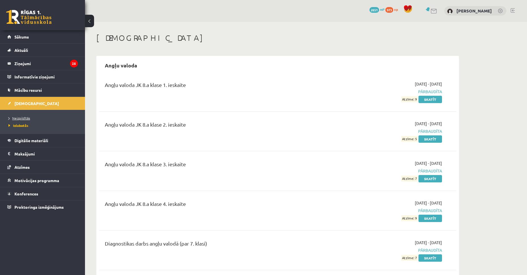
click at [30, 118] on link "Neizpildītās" at bounding box center [44, 118] width 71 height 5
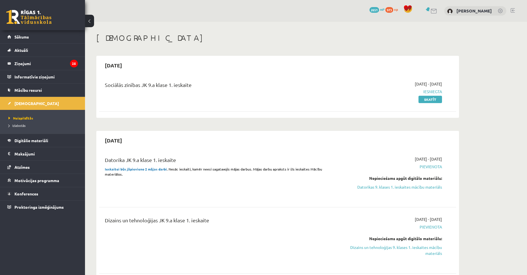
click at [128, 169] on strong "Ieskaitei būs jāpievieno 2 mājas darbi" at bounding box center [136, 169] width 62 height 5
click at [43, 138] on link "Digitālie materiāli" at bounding box center [42, 140] width 71 height 13
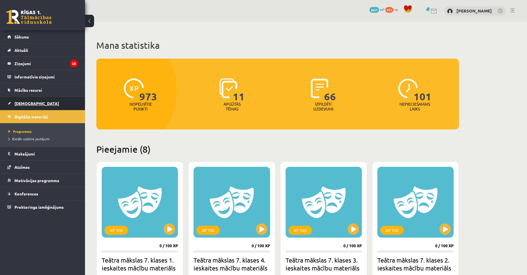
click at [28, 100] on link "[DEMOGRAPHIC_DATA]" at bounding box center [42, 103] width 71 height 13
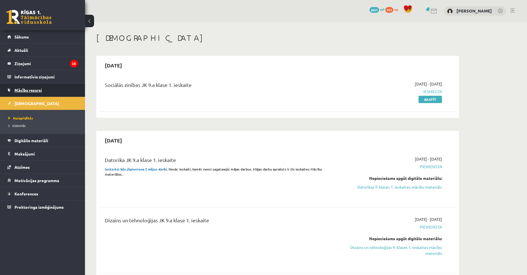
click at [40, 94] on link "Mācību resursi" at bounding box center [42, 90] width 71 height 13
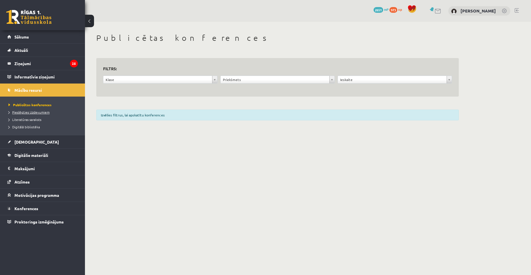
click at [46, 113] on span "Pieslēgties Uzdevumiem" at bounding box center [29, 112] width 41 height 5
click at [37, 127] on span "Digitālā bibliotēka" at bounding box center [24, 127] width 31 height 5
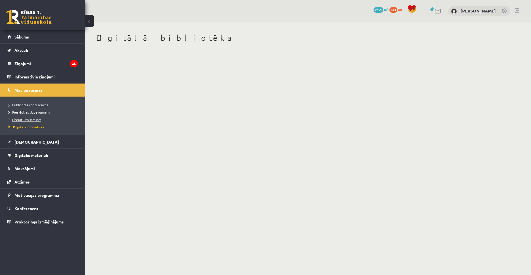
click at [34, 121] on span "Literatūras saraksts" at bounding box center [25, 119] width 33 height 5
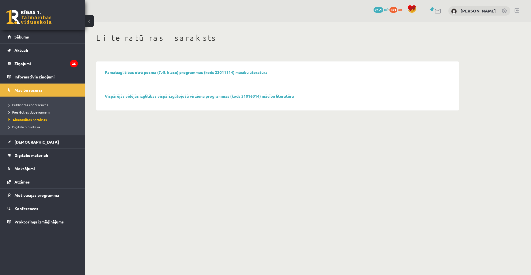
click at [40, 110] on span "Pieslēgties Uzdevumiem" at bounding box center [29, 112] width 41 height 5
click at [29, 108] on li "Publicētas konferences" at bounding box center [44, 104] width 71 height 7
click at [33, 104] on span "Publicētas konferences" at bounding box center [30, 105] width 43 height 5
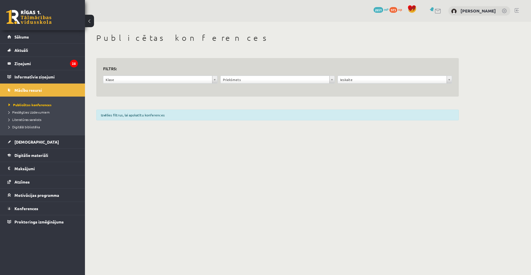
drag, startPoint x: 130, startPoint y: 114, endPoint x: 132, endPoint y: 110, distance: 4.3
click at [130, 114] on div "Izvēlies filtrus, lai apskatītu konferences" at bounding box center [277, 115] width 363 height 11
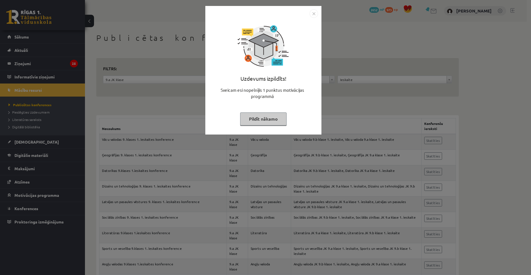
click at [310, 13] on img "Close" at bounding box center [314, 13] width 9 height 9
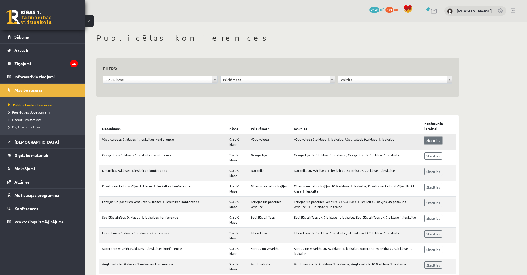
click at [436, 139] on link "Skatīties" at bounding box center [433, 140] width 18 height 7
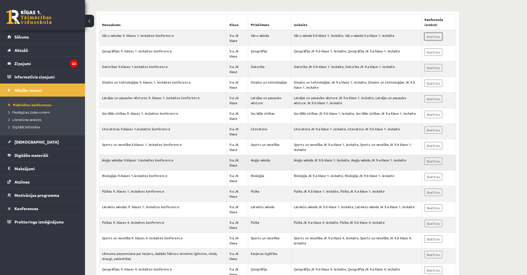
scroll to position [113, 0]
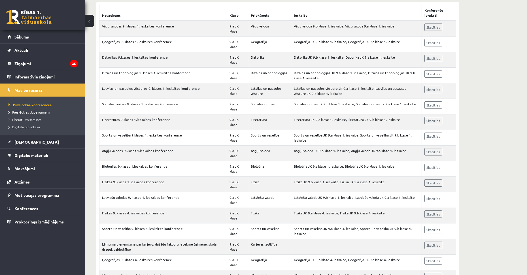
drag, startPoint x: 228, startPoint y: 147, endPoint x: 92, endPoint y: 125, distance: 137.8
click at [39, 119] on span "Literatūras saraksts" at bounding box center [25, 119] width 33 height 5
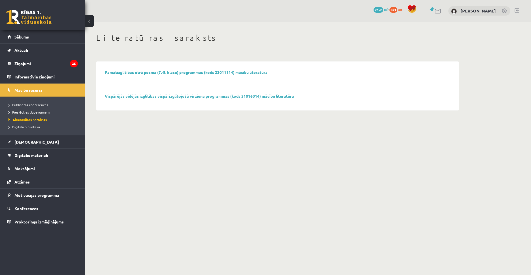
click at [34, 114] on span "Pieslēgties Uzdevumiem" at bounding box center [29, 112] width 41 height 5
click at [33, 196] on span "Motivācijas programma" at bounding box center [36, 195] width 45 height 5
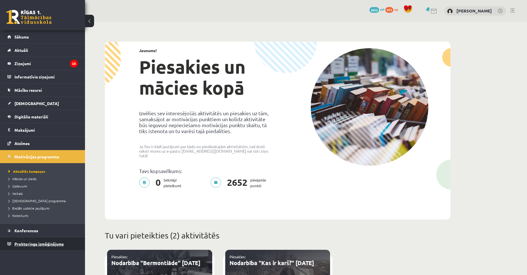
click at [51, 243] on span "Proktoringa izmēģinājums" at bounding box center [38, 243] width 49 height 5
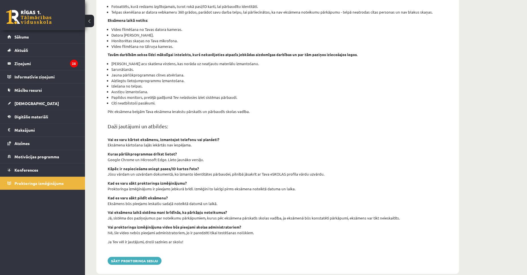
scroll to position [116, 0]
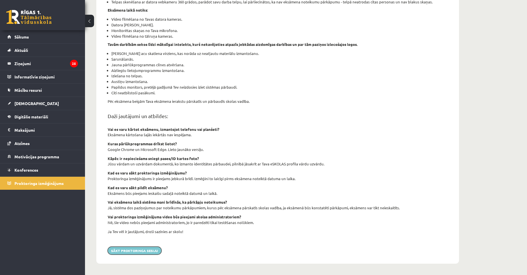
click at [153, 252] on button "Sākt proktoringa sesiju" at bounding box center [135, 251] width 54 height 8
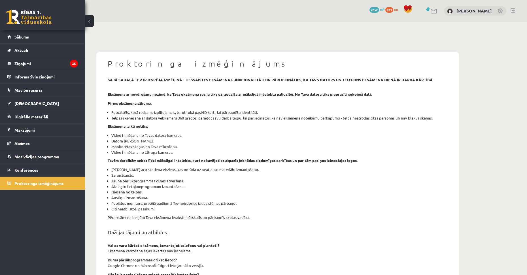
scroll to position [116, 0]
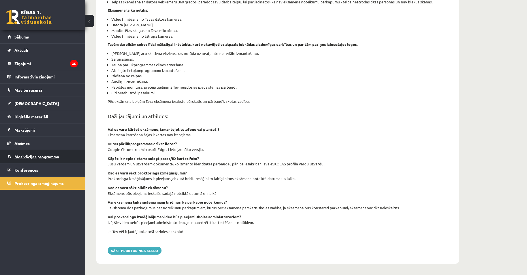
click at [50, 154] on link "Motivācijas programma" at bounding box center [42, 156] width 71 height 13
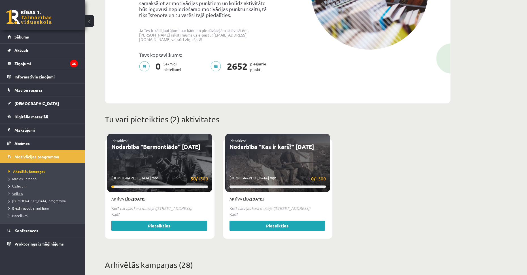
click at [16, 195] on link "Veikals" at bounding box center [44, 193] width 71 height 5
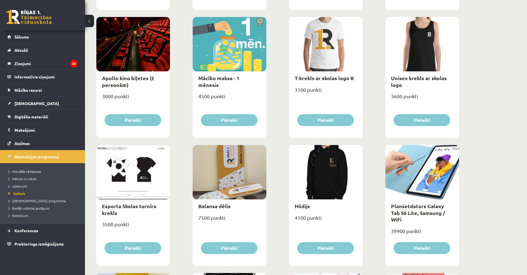
scroll to position [114, 0]
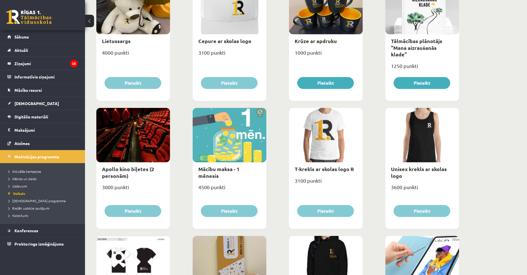
click at [216, 140] on div at bounding box center [230, 135] width 74 height 54
click at [38, 131] on legend "Maksājumi 0" at bounding box center [45, 130] width 63 height 13
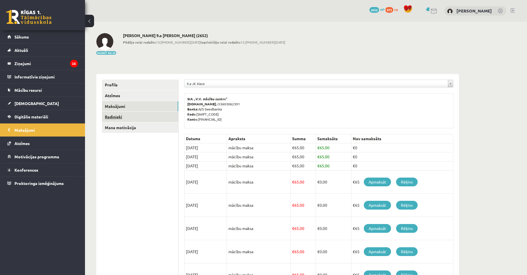
click at [131, 119] on link "Radinieki" at bounding box center [140, 117] width 76 height 10
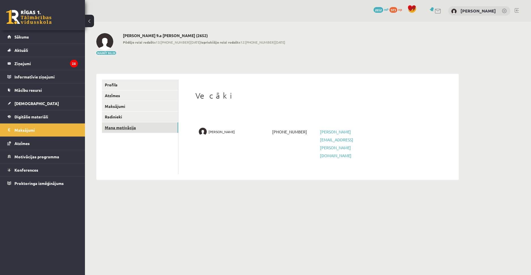
click at [137, 128] on link "Mana motivācija" at bounding box center [140, 127] width 76 height 10
